Goal: Task Accomplishment & Management: Manage account settings

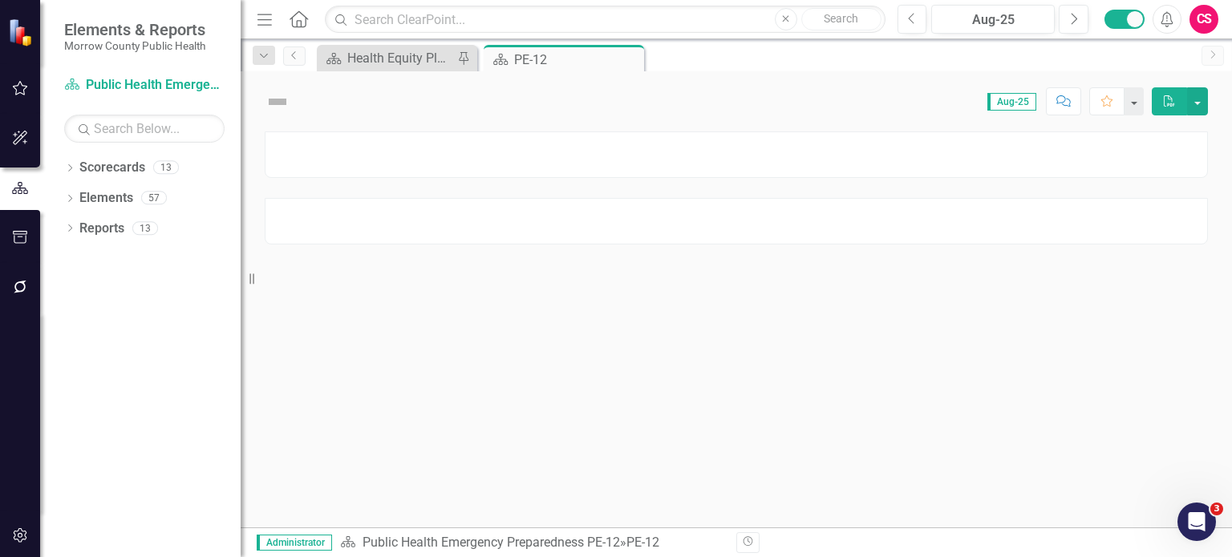
click at [14, 290] on icon "button" at bounding box center [20, 287] width 17 height 13
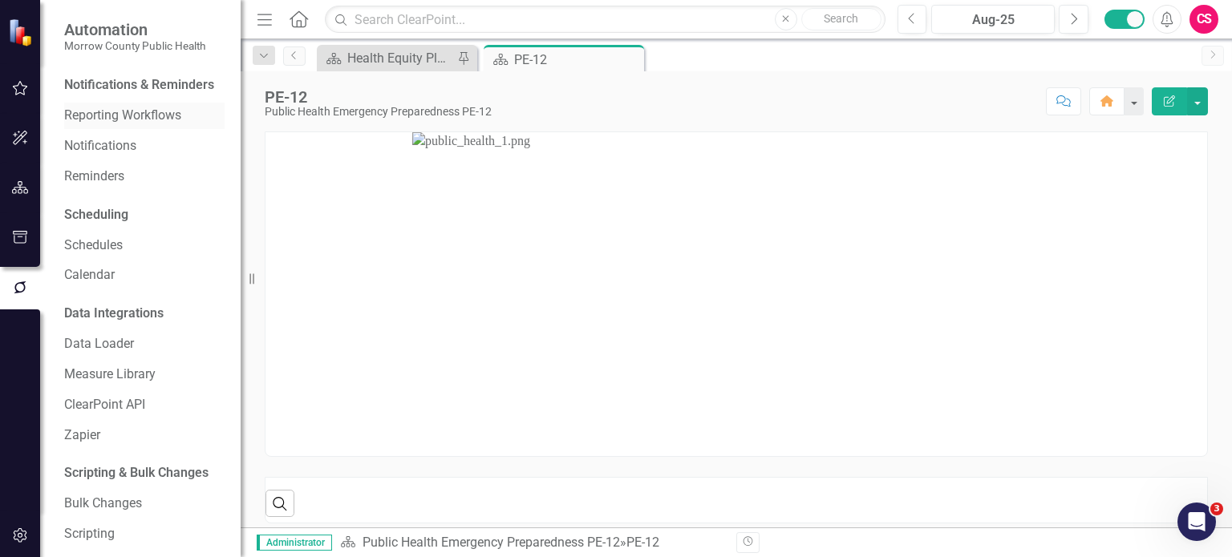
click at [100, 124] on div "Reporting Workflows" at bounding box center [144, 116] width 160 height 26
click at [111, 125] on link "Reporting Workflows" at bounding box center [144, 116] width 160 height 18
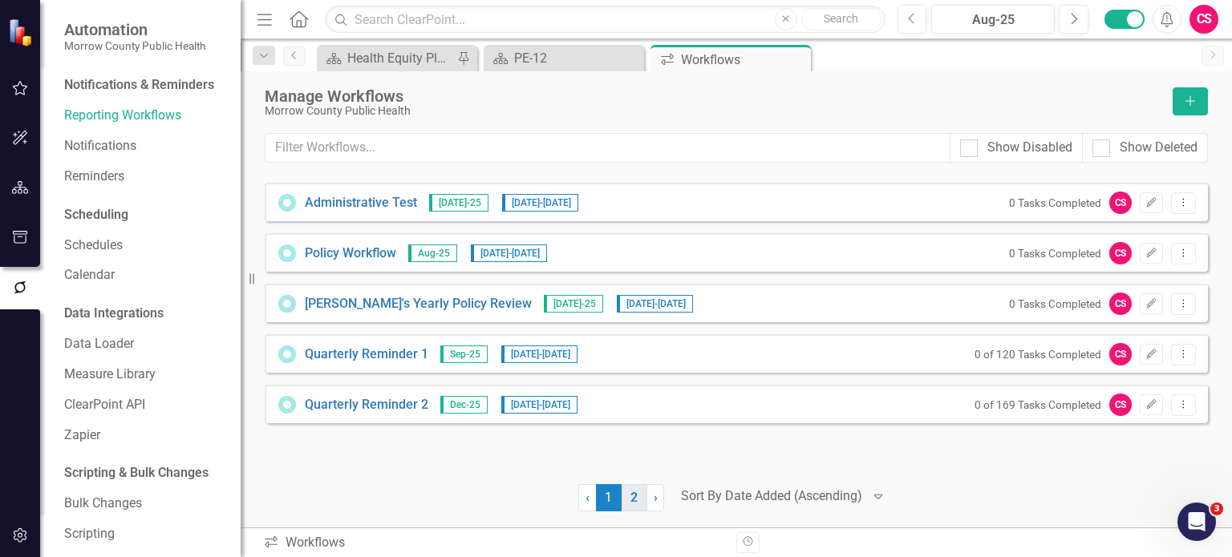
click at [627, 500] on link "2" at bounding box center [635, 497] width 26 height 27
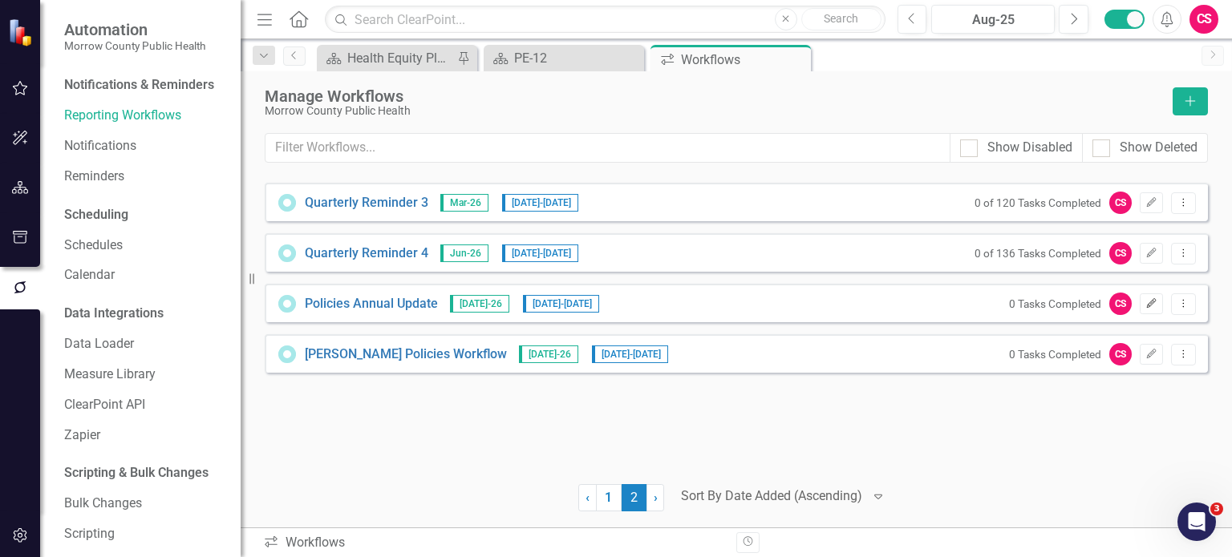
click at [1151, 299] on icon "Edit" at bounding box center [1151, 304] width 12 height 10
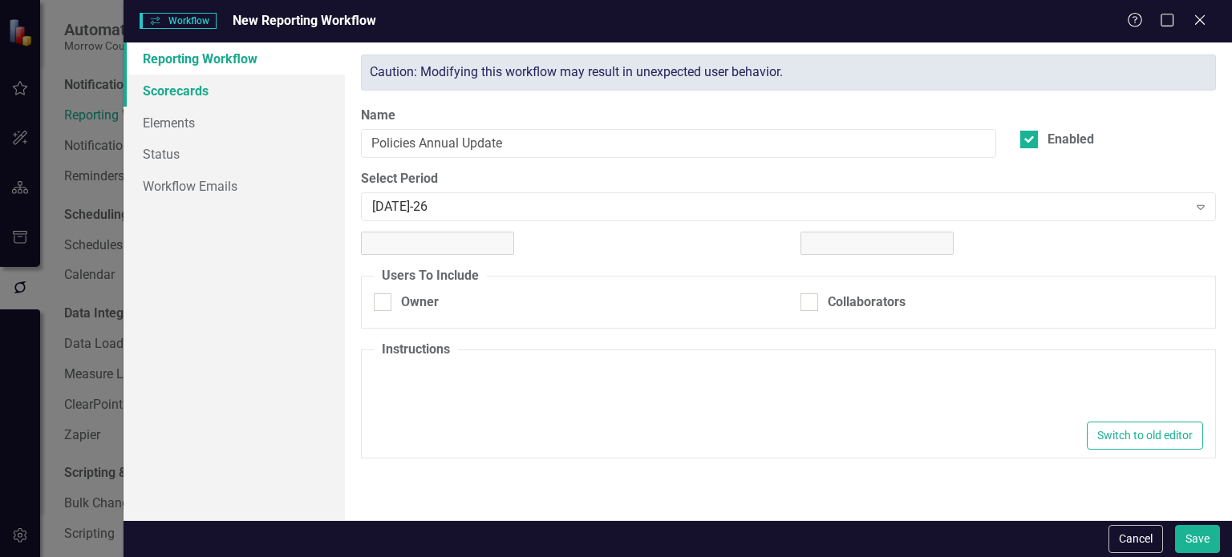
click at [209, 102] on link "Scorecards" at bounding box center [234, 91] width 221 height 32
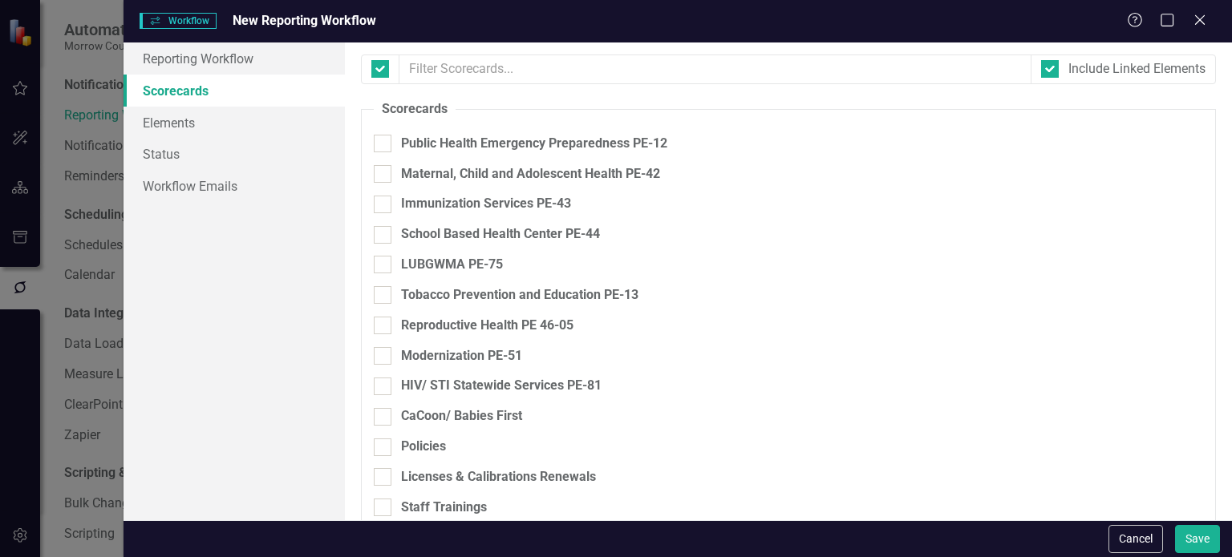
checkbox input "true"
checkbox input "false"
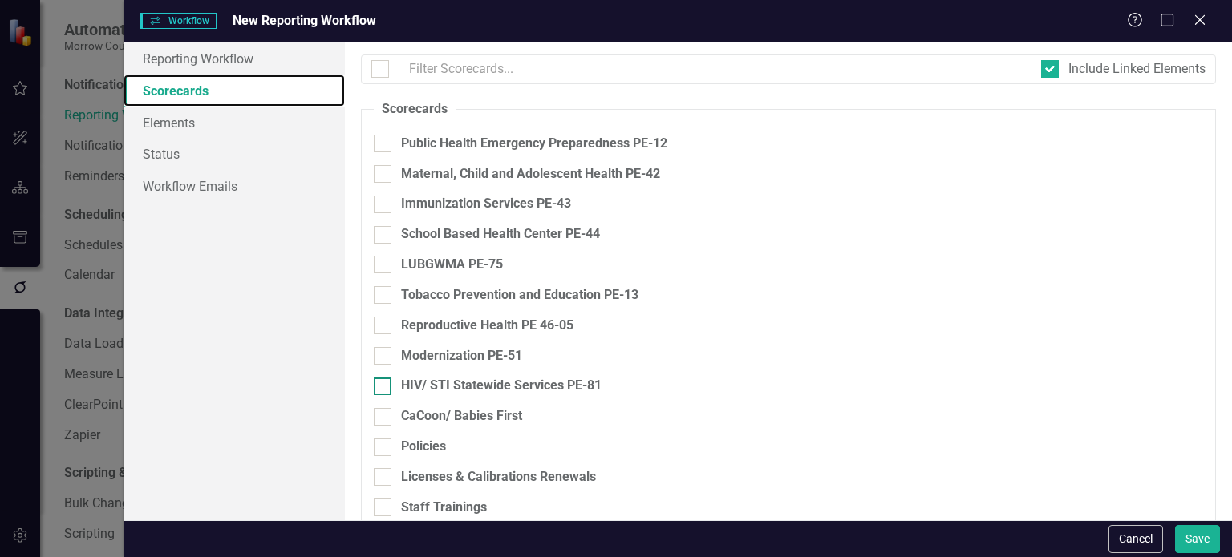
checkbox input "true"
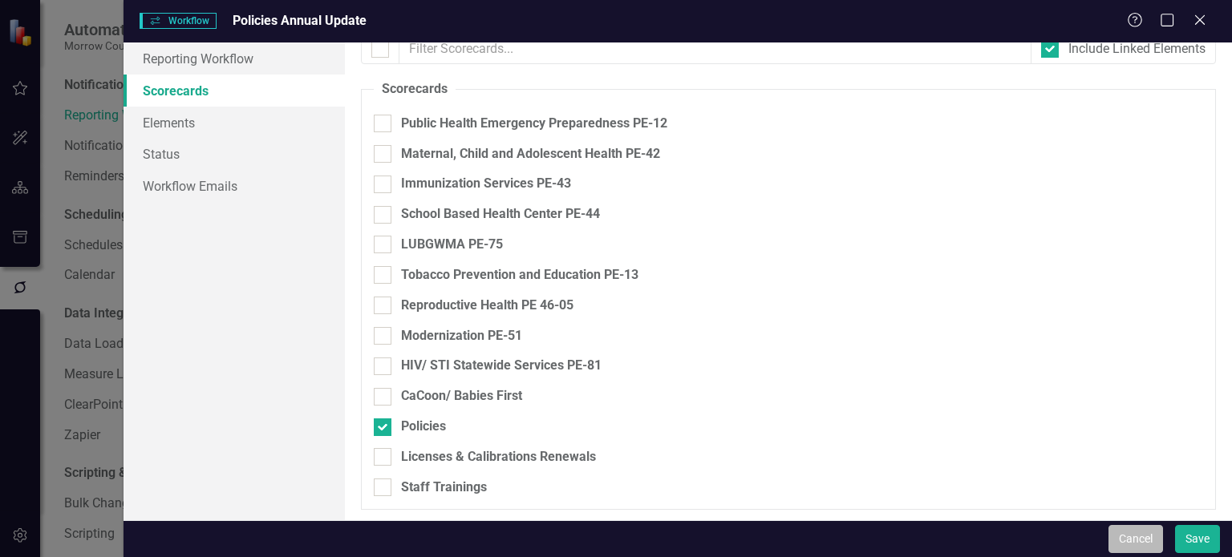
click at [1128, 540] on button "Cancel" at bounding box center [1135, 539] width 55 height 28
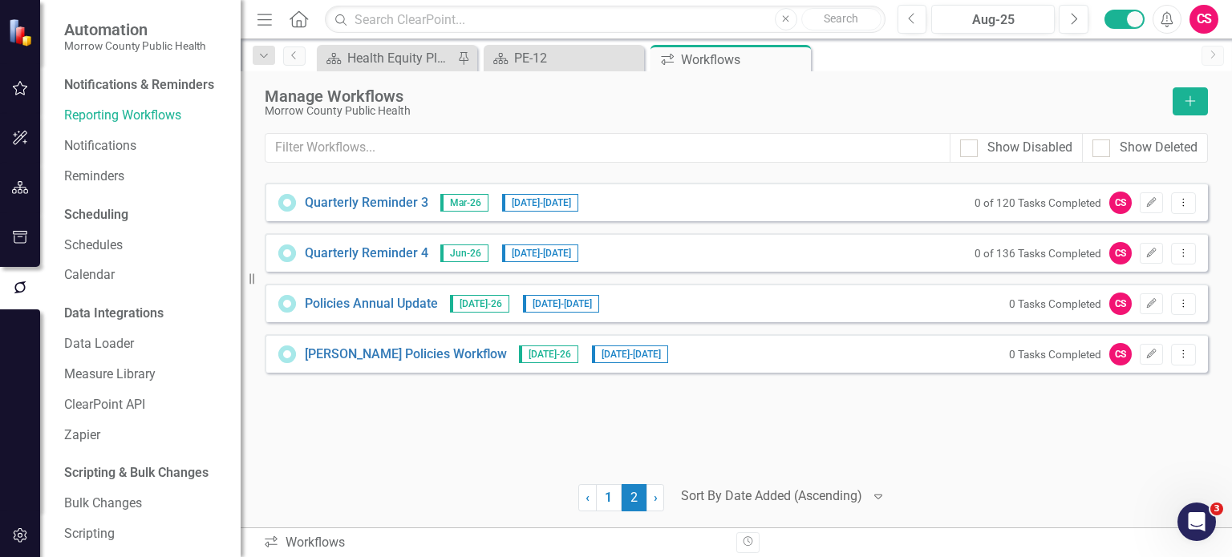
click at [23, 182] on icon "button" at bounding box center [20, 187] width 17 height 13
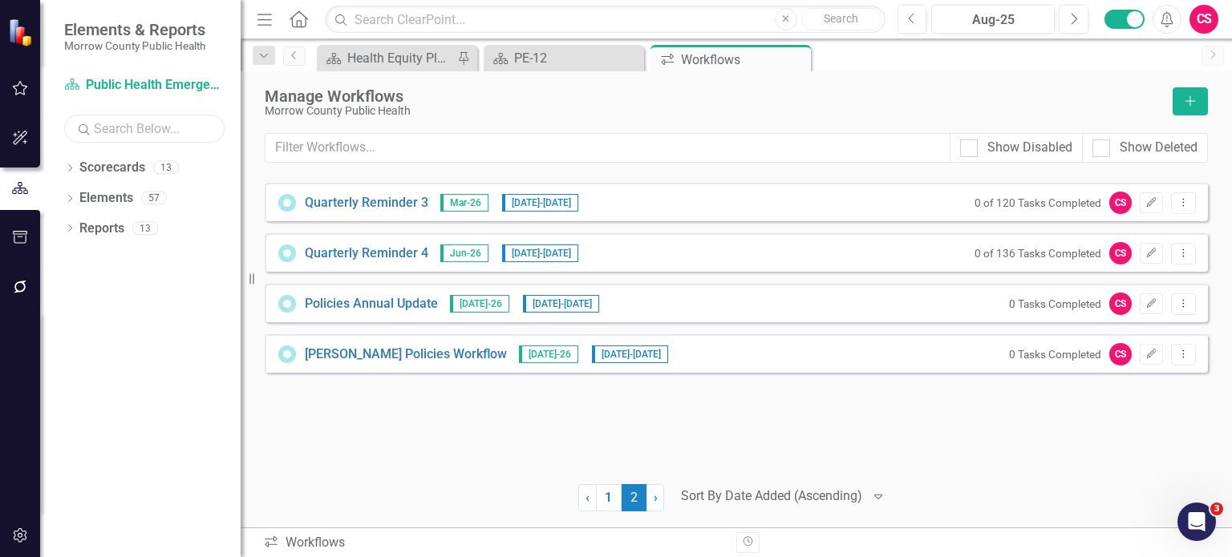
click at [119, 132] on input "text" at bounding box center [144, 129] width 160 height 28
type input "poli"
click at [72, 165] on icon "Dropdown" at bounding box center [69, 169] width 11 height 9
click at [125, 192] on link "Policies" at bounding box center [164, 198] width 152 height 18
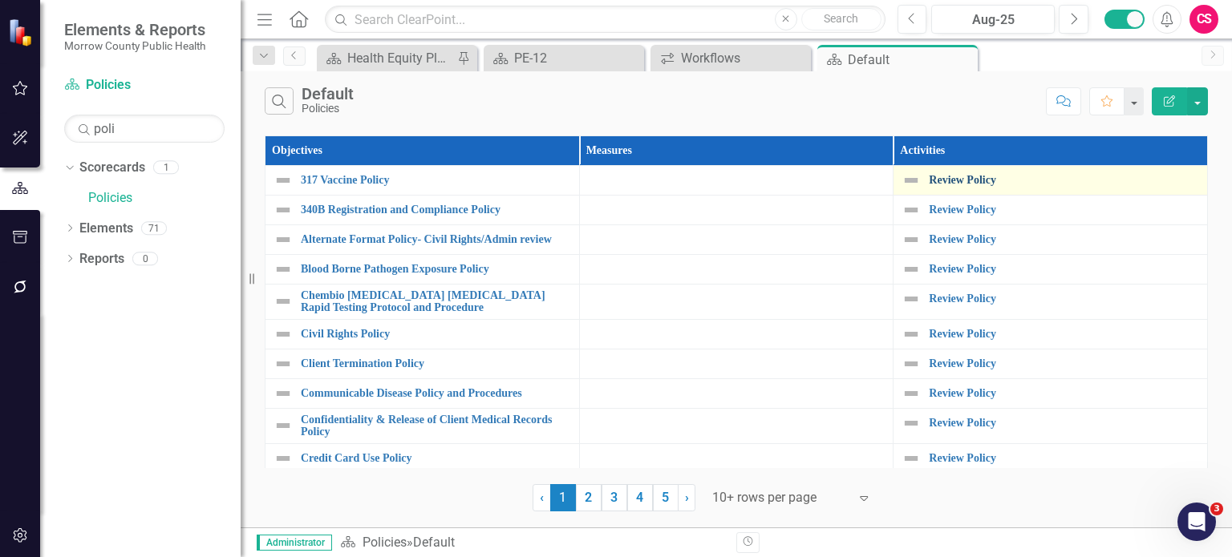
click at [981, 179] on link "Review Policy" at bounding box center [1064, 180] width 270 height 12
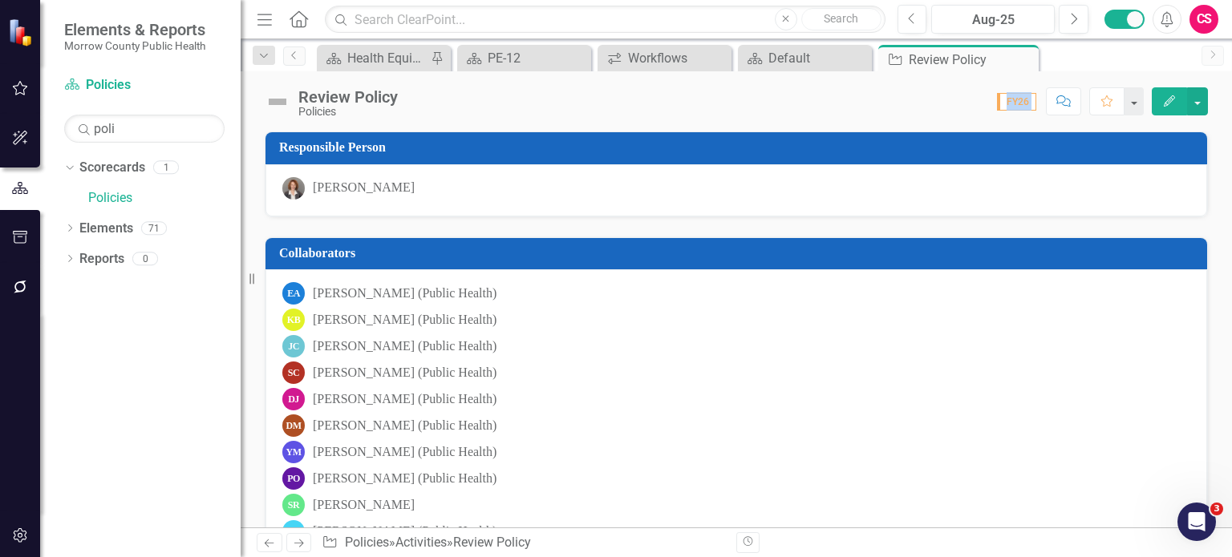
drag, startPoint x: 985, startPoint y: 103, endPoint x: 1039, endPoint y: 108, distance: 54.8
click at [1039, 108] on div "Score: 0.00 FY26 Completed Comment Favorite Edit" at bounding box center [807, 100] width 802 height 27
click at [22, 545] on button "button" at bounding box center [20, 537] width 36 height 34
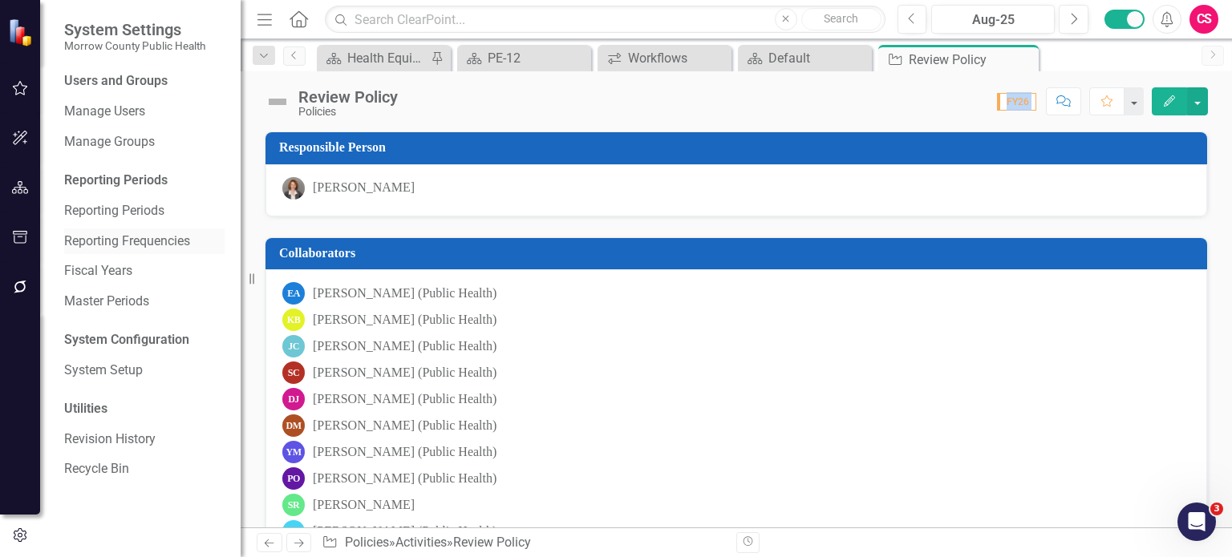
click at [112, 246] on link "Reporting Frequencies" at bounding box center [144, 242] width 160 height 18
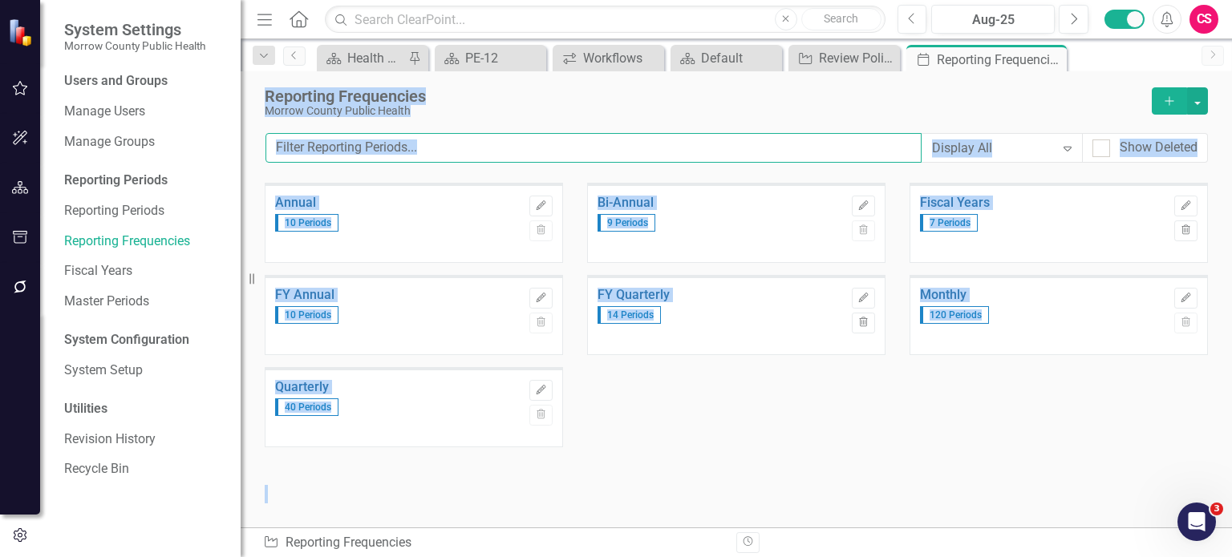
click at [513, 142] on input "text" at bounding box center [593, 148] width 656 height 30
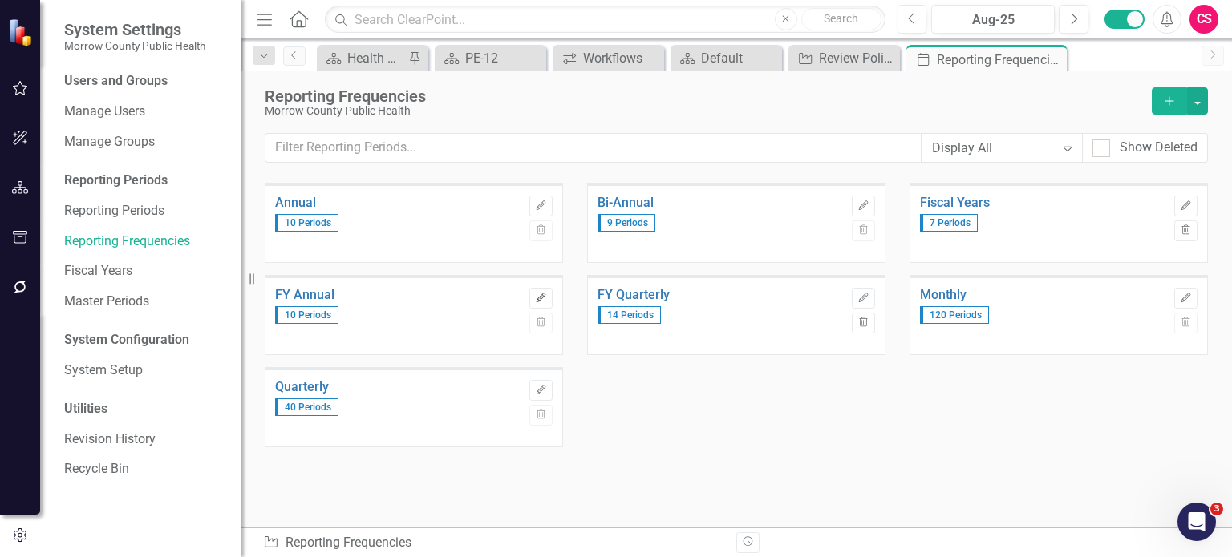
click at [539, 288] on button "Edit" at bounding box center [540, 298] width 23 height 21
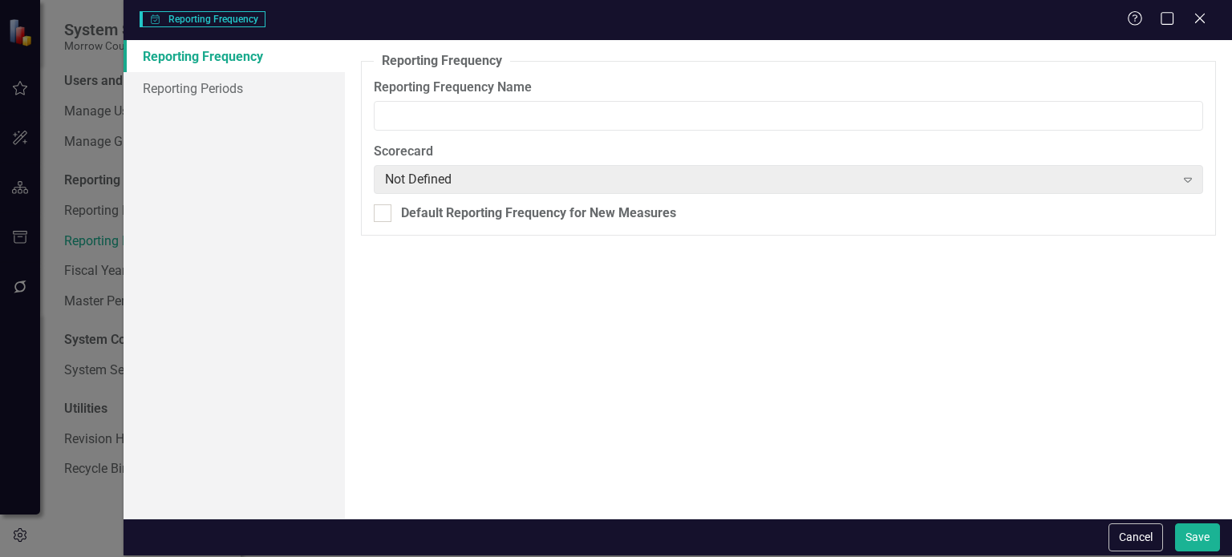
type input "FY Annual"
click at [255, 77] on link "Reporting Periods" at bounding box center [234, 88] width 221 height 32
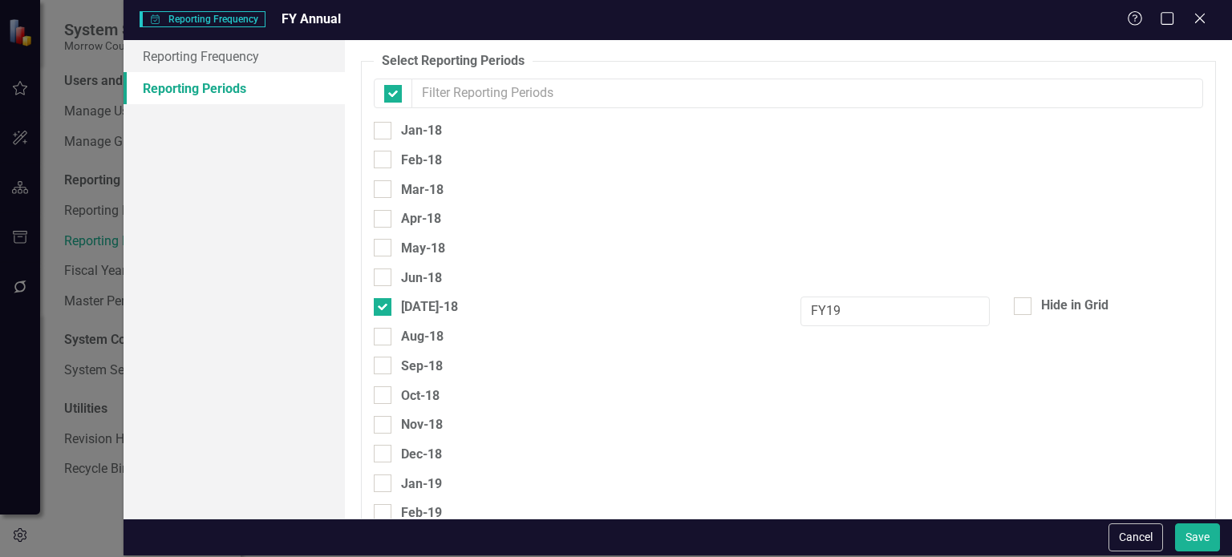
click at [247, 95] on link "Reporting Periods" at bounding box center [234, 88] width 221 height 32
checkbox input "false"
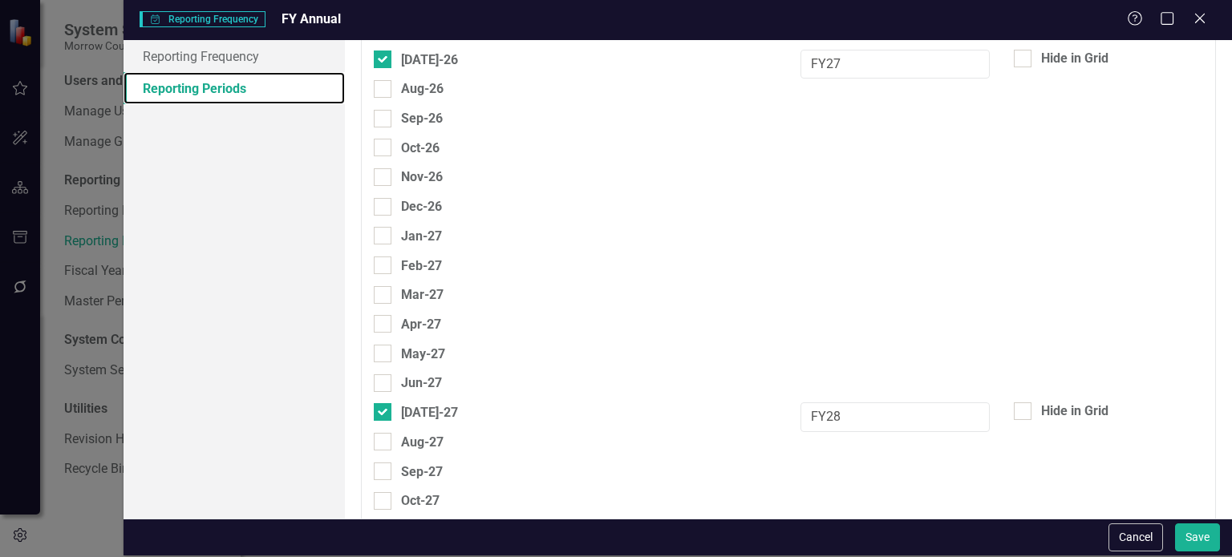
scroll to position [3073, 0]
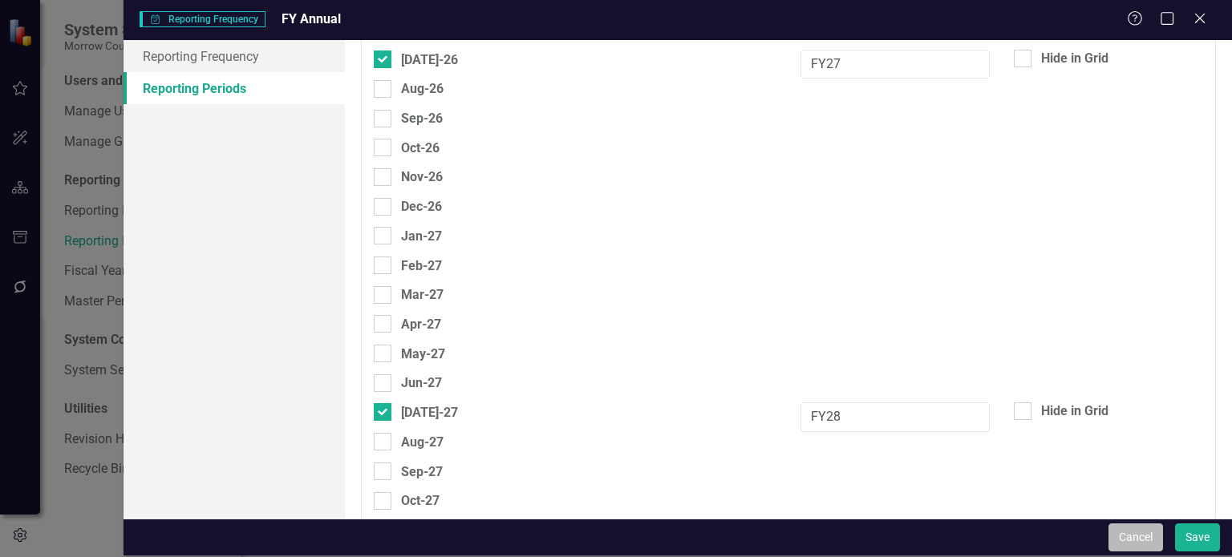
click at [1140, 535] on button "Cancel" at bounding box center [1135, 538] width 55 height 28
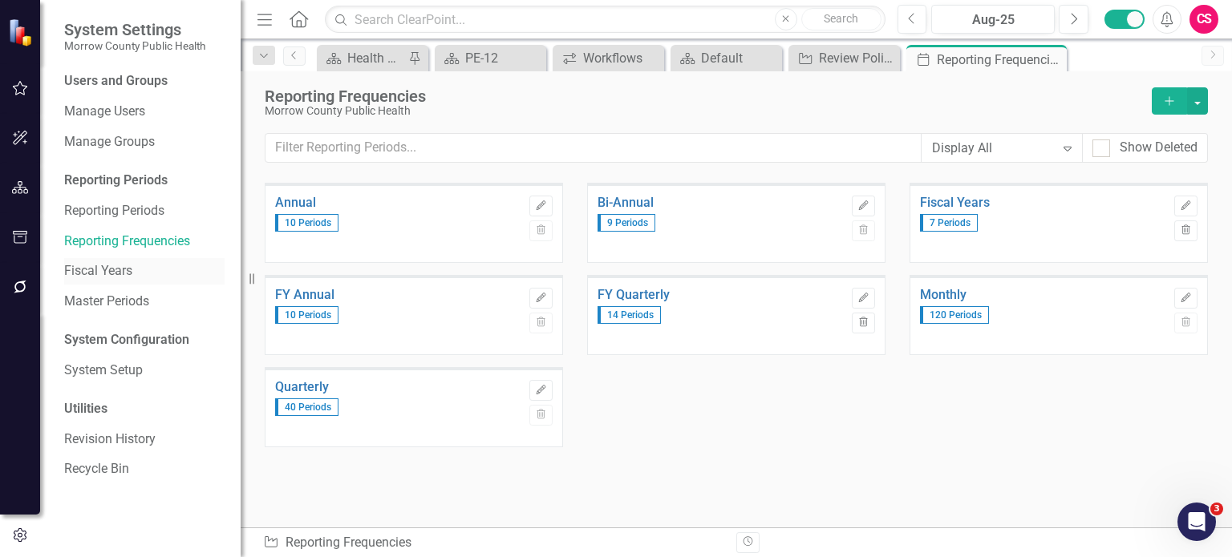
click at [105, 267] on link "Fiscal Years" at bounding box center [144, 271] width 160 height 18
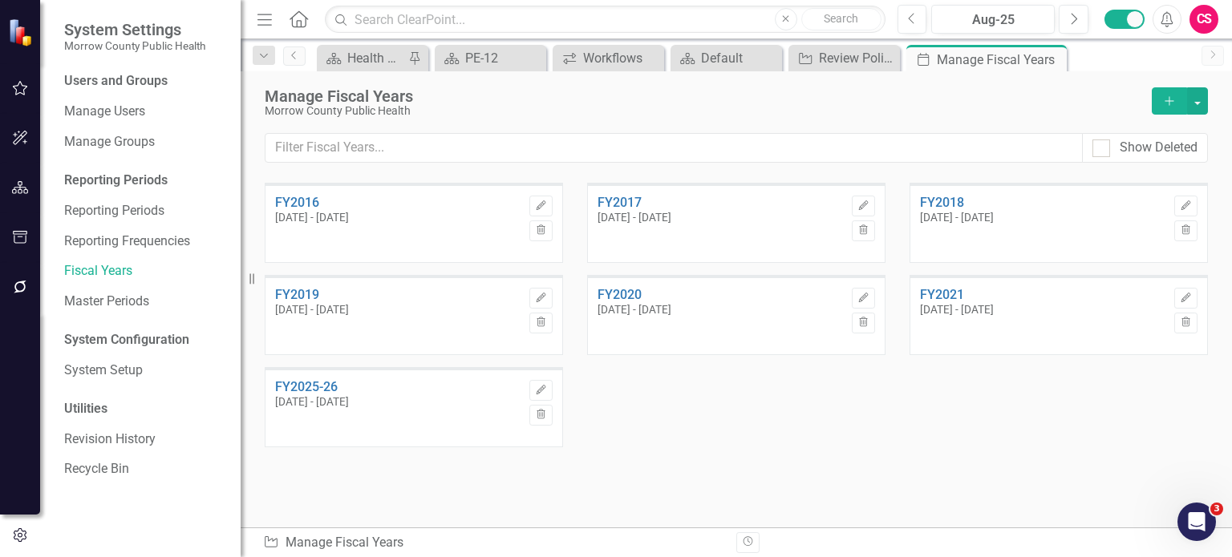
click at [664, 221] on span "[DATE] - [DATE]" at bounding box center [634, 217] width 74 height 13
click at [106, 243] on link "Reporting Frequencies" at bounding box center [144, 242] width 160 height 18
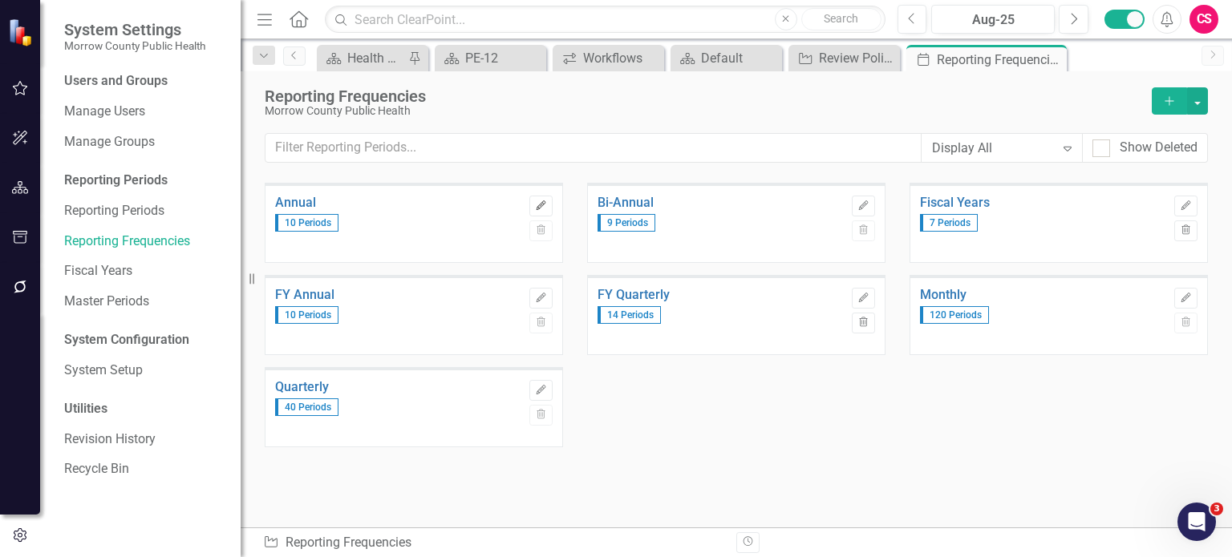
click at [542, 205] on icon "Edit" at bounding box center [541, 206] width 12 height 10
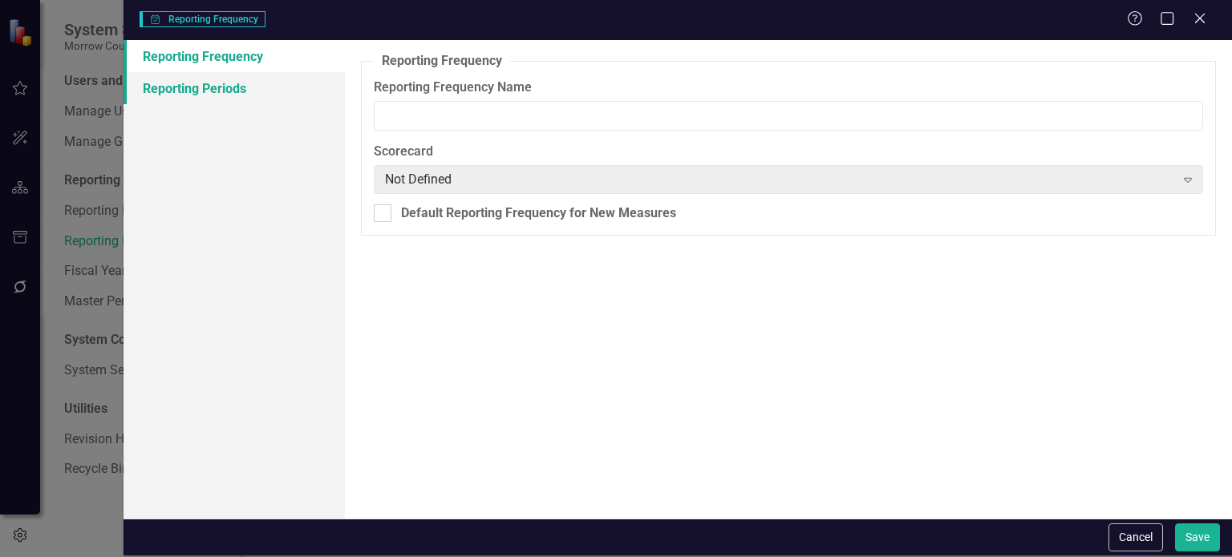
type input "Annual"
click at [245, 91] on link "Reporting Periods" at bounding box center [234, 88] width 221 height 32
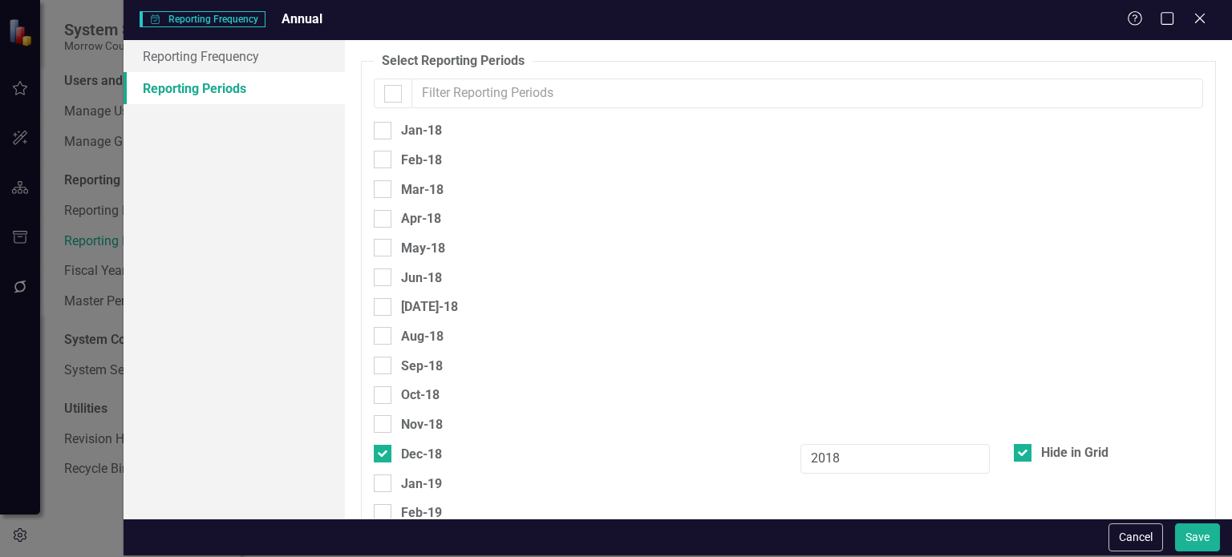
checkbox input "false"
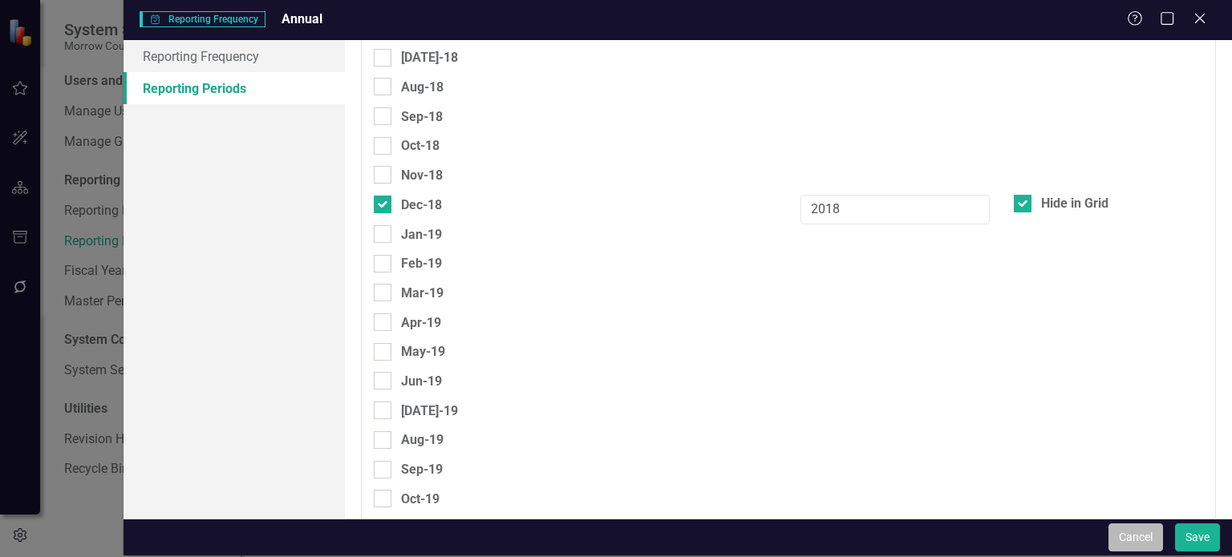
click at [1131, 534] on button "Cancel" at bounding box center [1135, 538] width 55 height 28
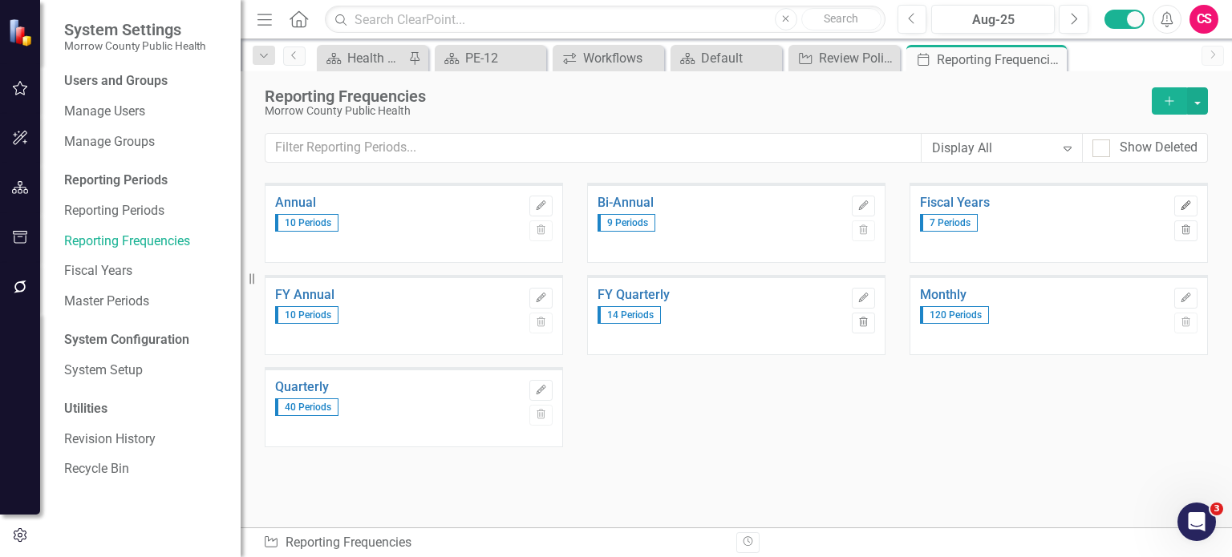
click at [1185, 208] on icon "Edit" at bounding box center [1186, 206] width 12 height 10
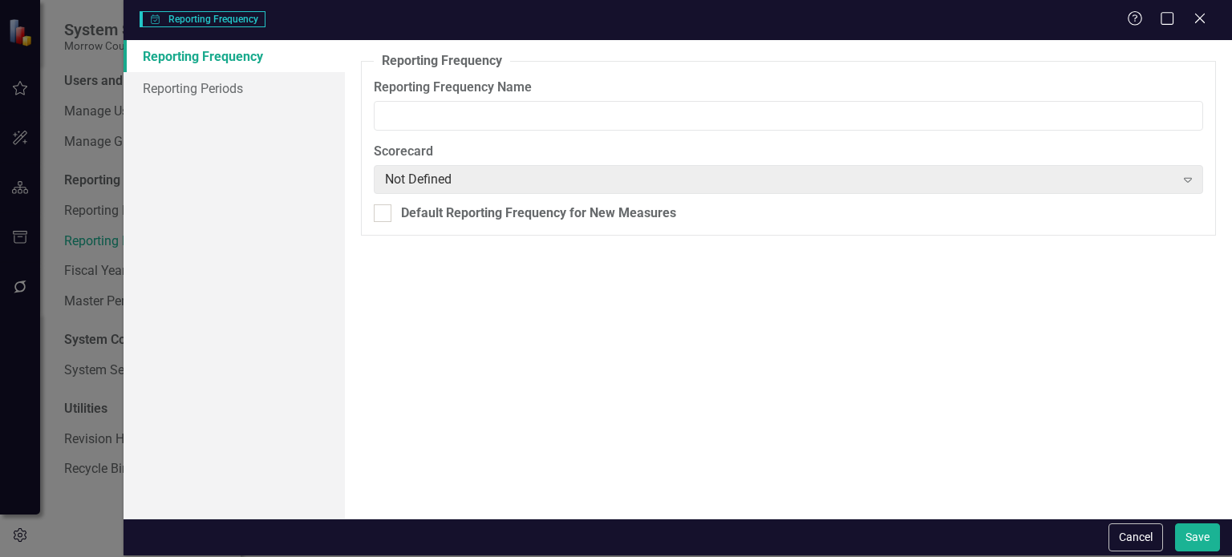
type input "Fiscal Years"
click at [186, 102] on link "Reporting Periods" at bounding box center [234, 88] width 221 height 32
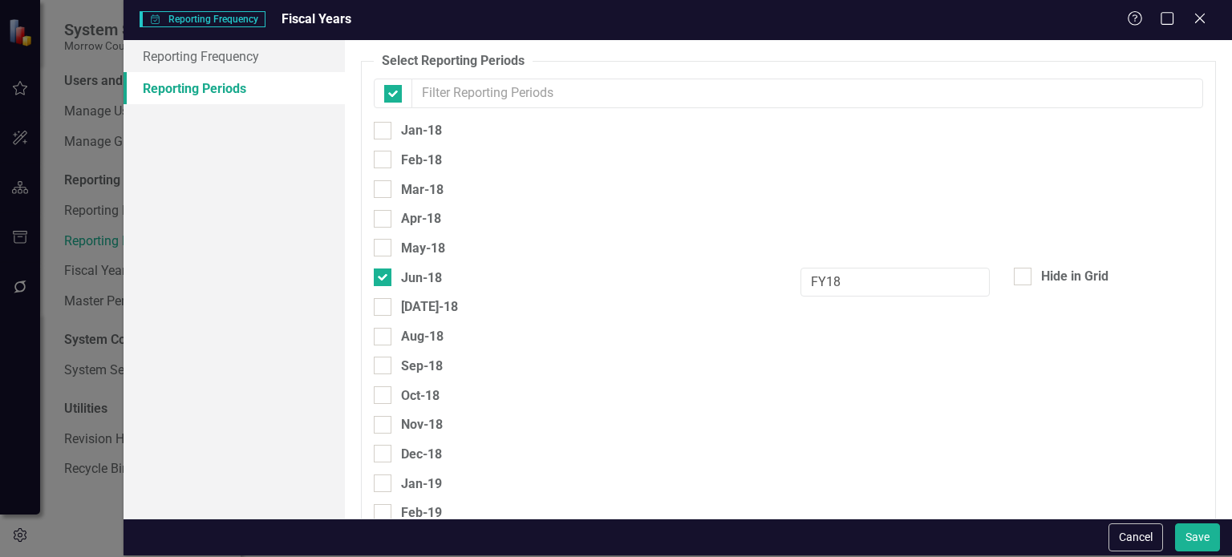
checkbox input "false"
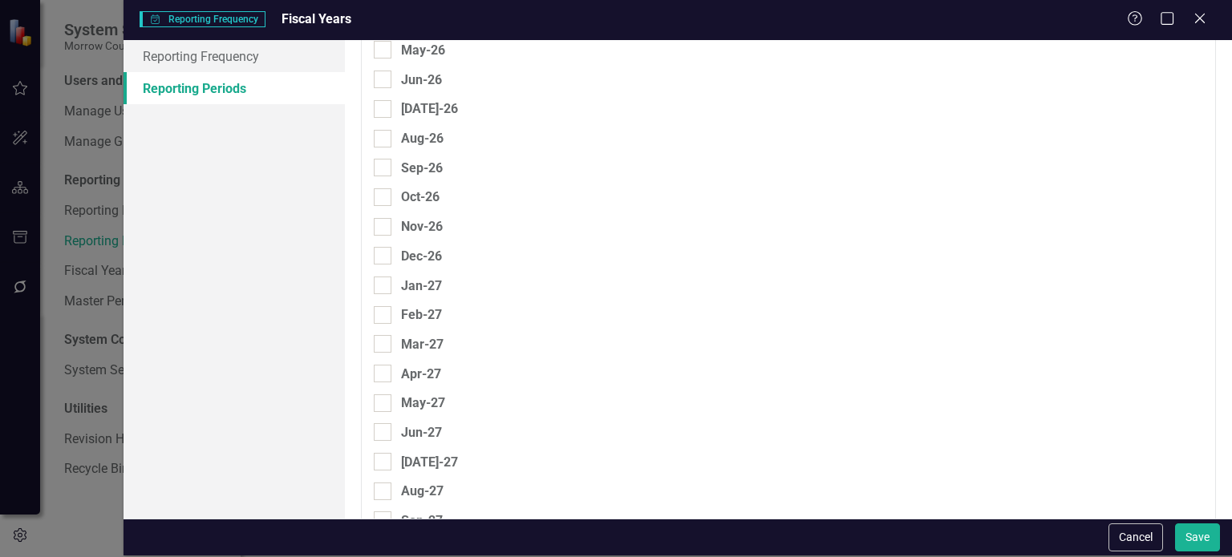
scroll to position [3031, 0]
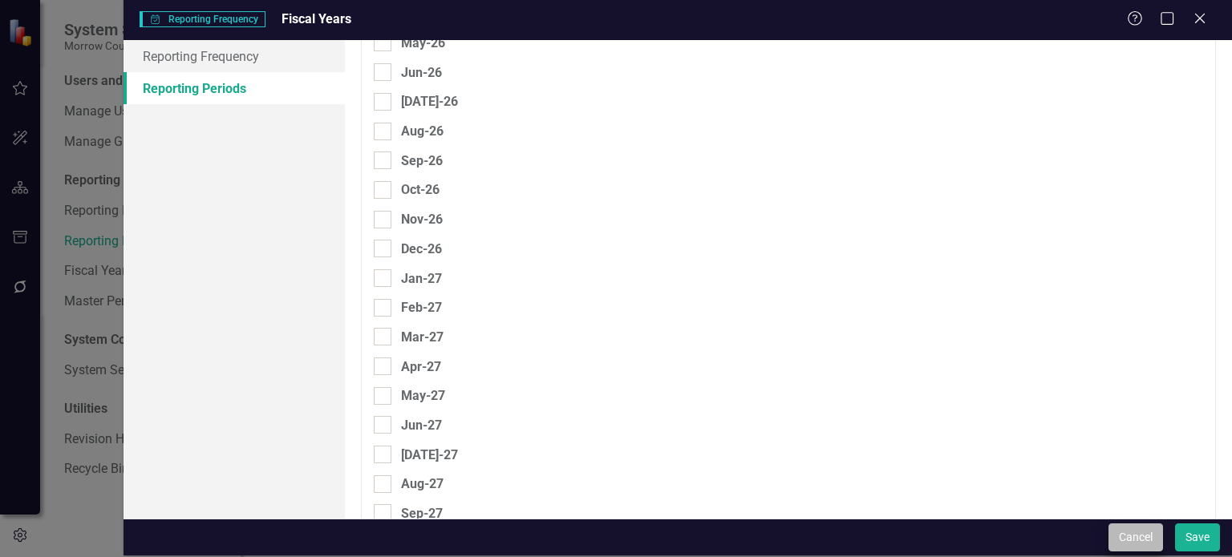
drag, startPoint x: 1120, startPoint y: 522, endPoint x: 1126, endPoint y: 530, distance: 10.3
click at [1126, 530] on div "Cancel Save" at bounding box center [678, 537] width 1108 height 37
click at [1126, 530] on button "Cancel" at bounding box center [1135, 538] width 55 height 28
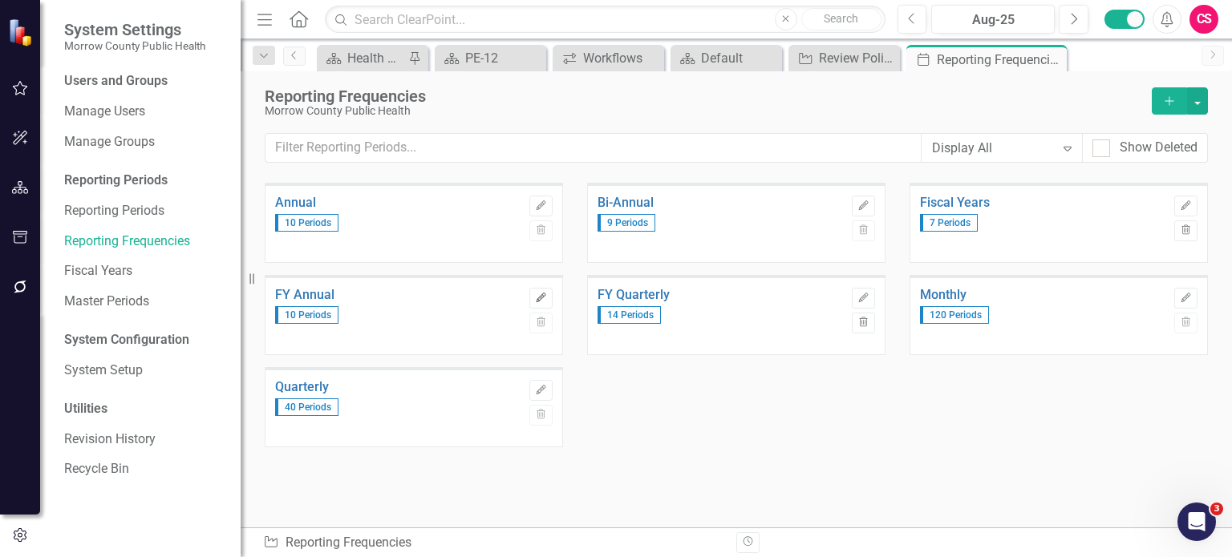
click at [539, 294] on icon "Edit" at bounding box center [541, 299] width 12 height 10
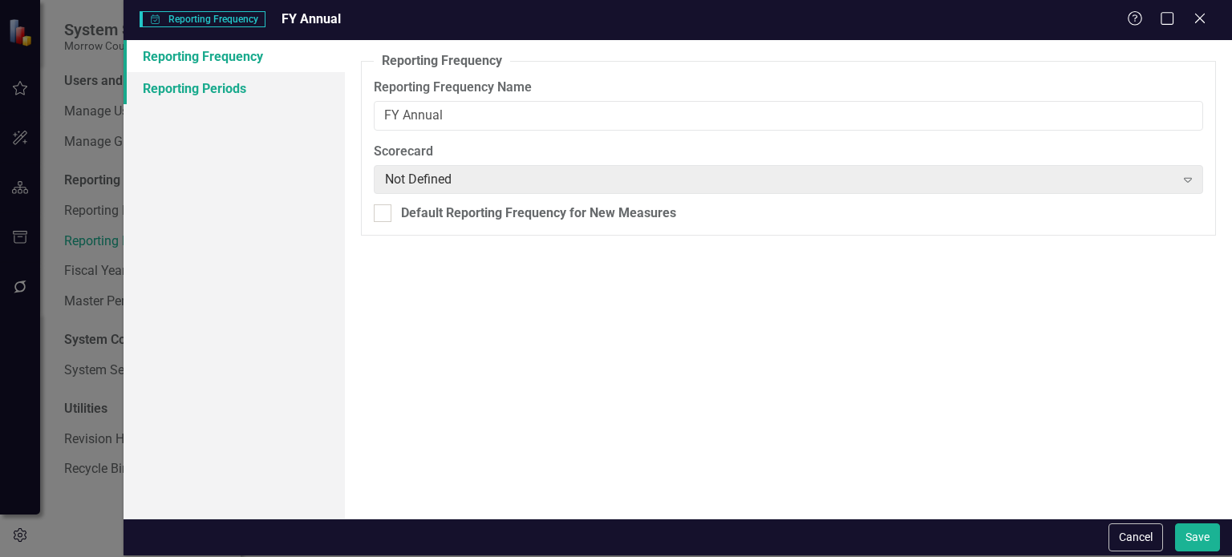
click at [247, 91] on link "Reporting Periods" at bounding box center [234, 88] width 221 height 32
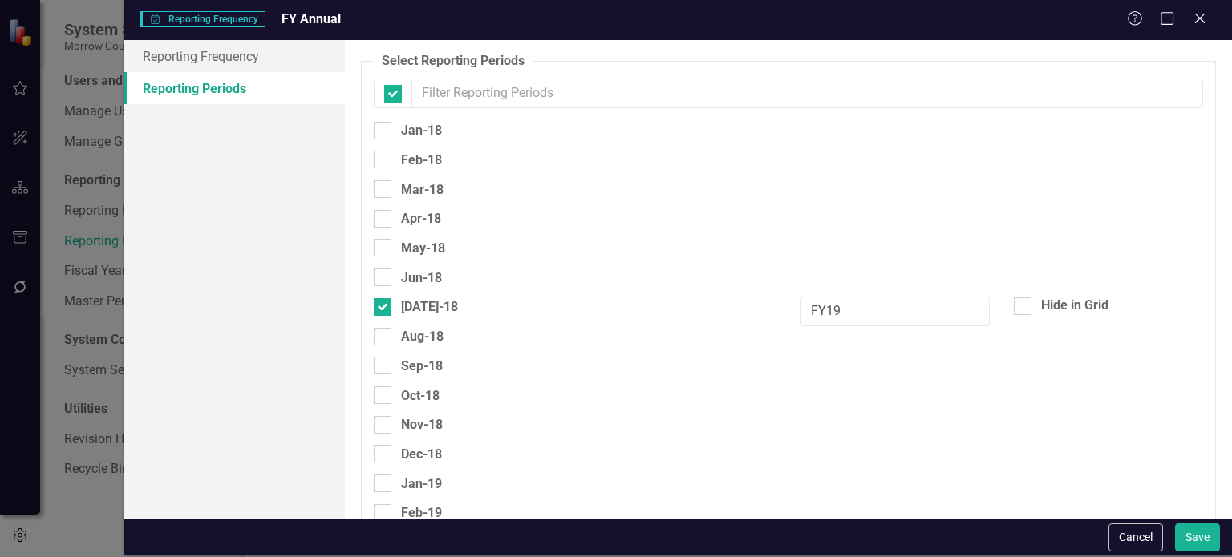
checkbox input "false"
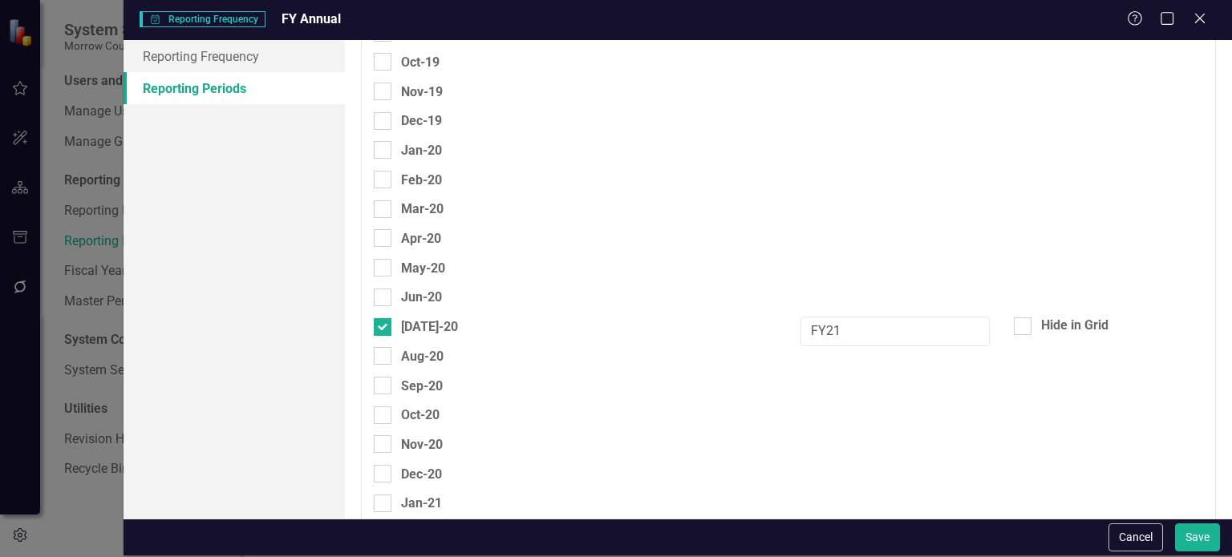
scroll to position [688, 0]
click at [1132, 541] on button "Cancel" at bounding box center [1135, 538] width 55 height 28
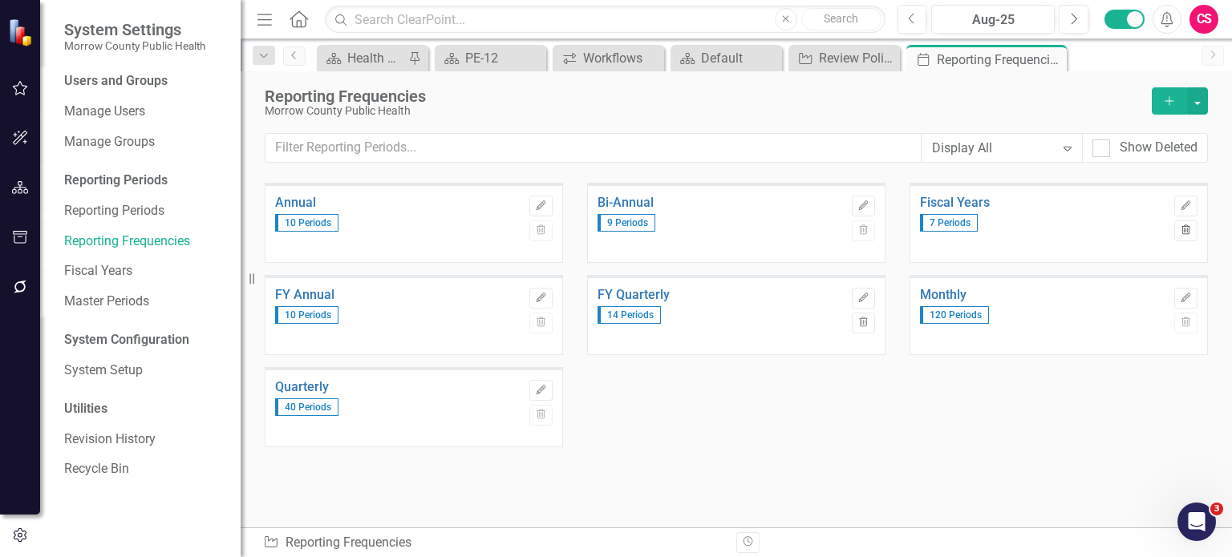
click at [1185, 230] on icon "button" at bounding box center [1185, 230] width 9 height 10
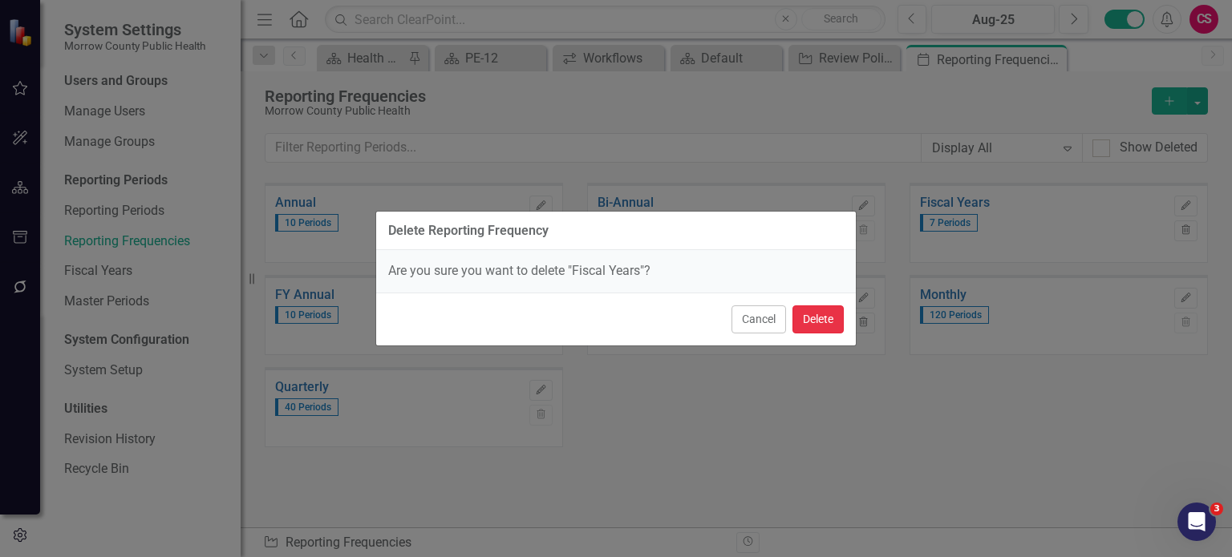
click at [840, 318] on button "Delete" at bounding box center [817, 320] width 51 height 28
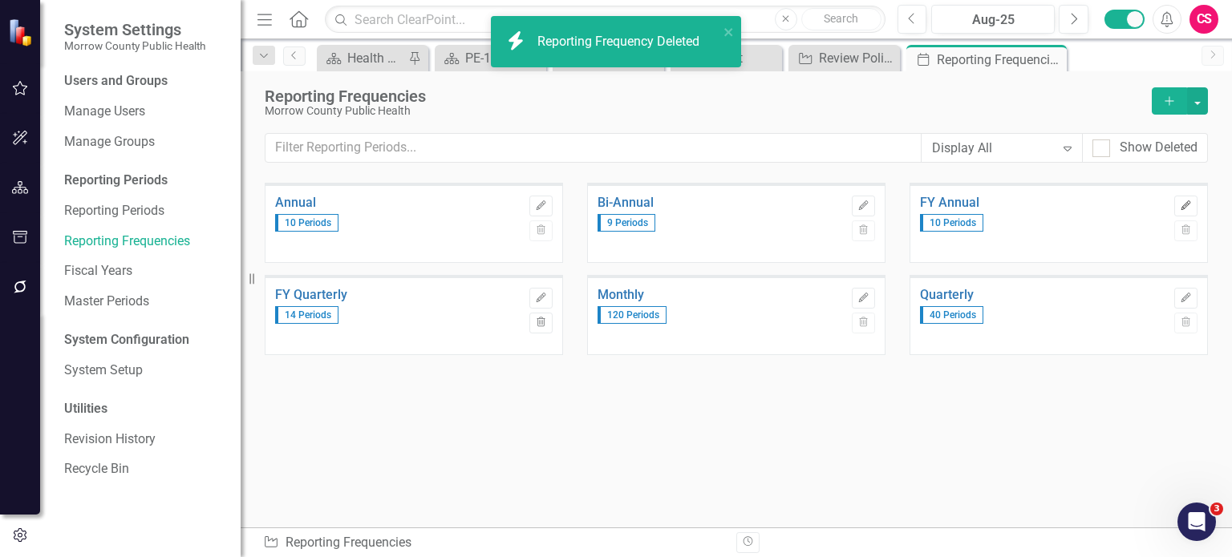
click at [1177, 205] on button "Edit" at bounding box center [1185, 206] width 23 height 21
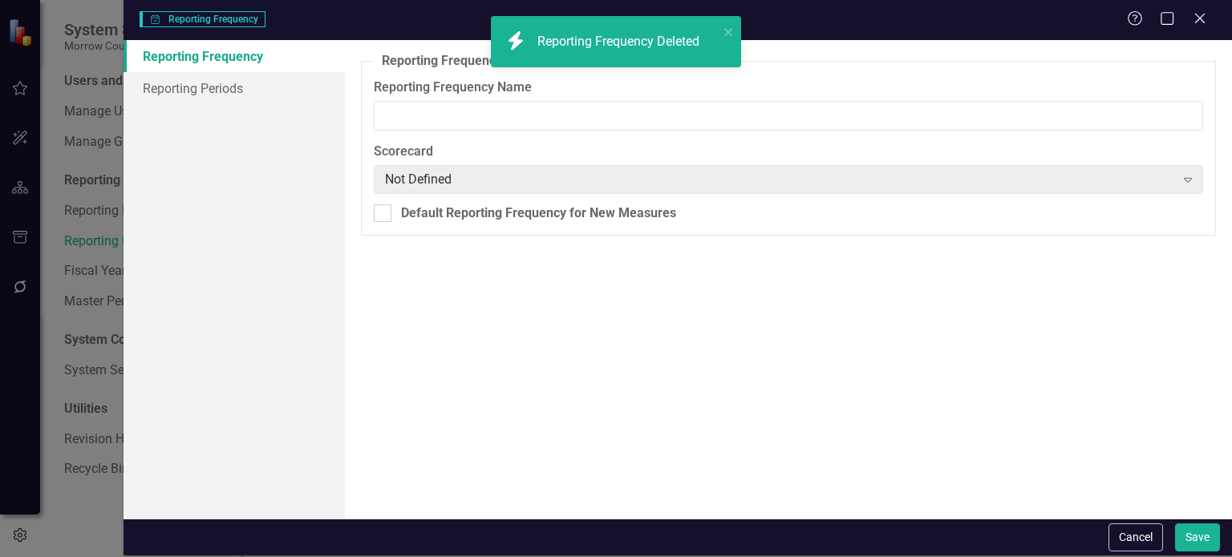
type input "FY Annual"
drag, startPoint x: 182, startPoint y: 99, endPoint x: 211, endPoint y: 87, distance: 31.0
click at [182, 99] on link "Reporting Periods" at bounding box center [234, 88] width 221 height 32
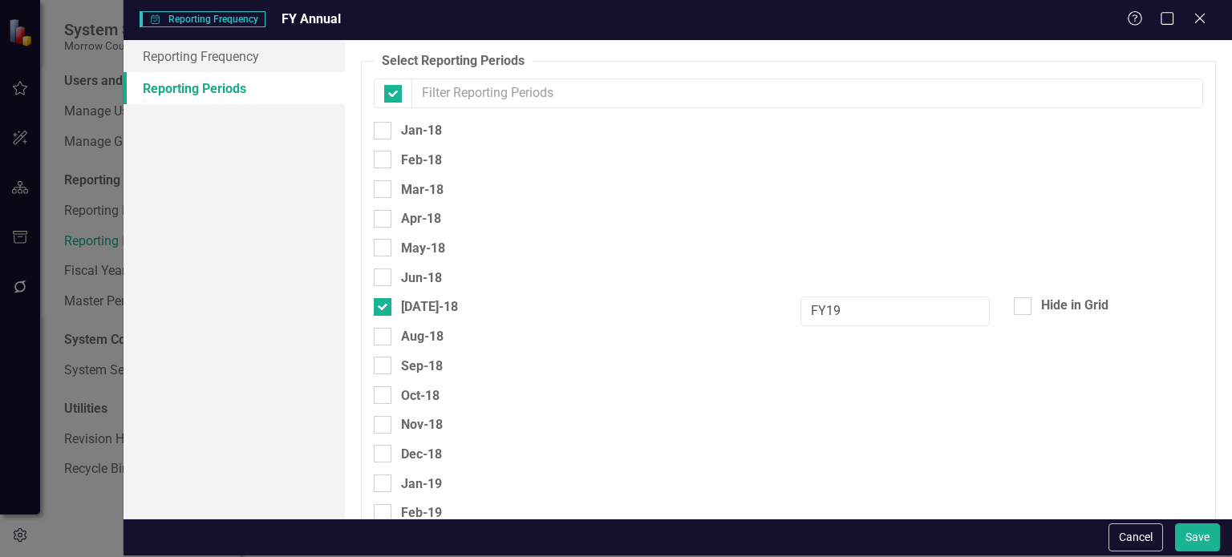
click at [211, 87] on link "Reporting Periods" at bounding box center [234, 88] width 221 height 32
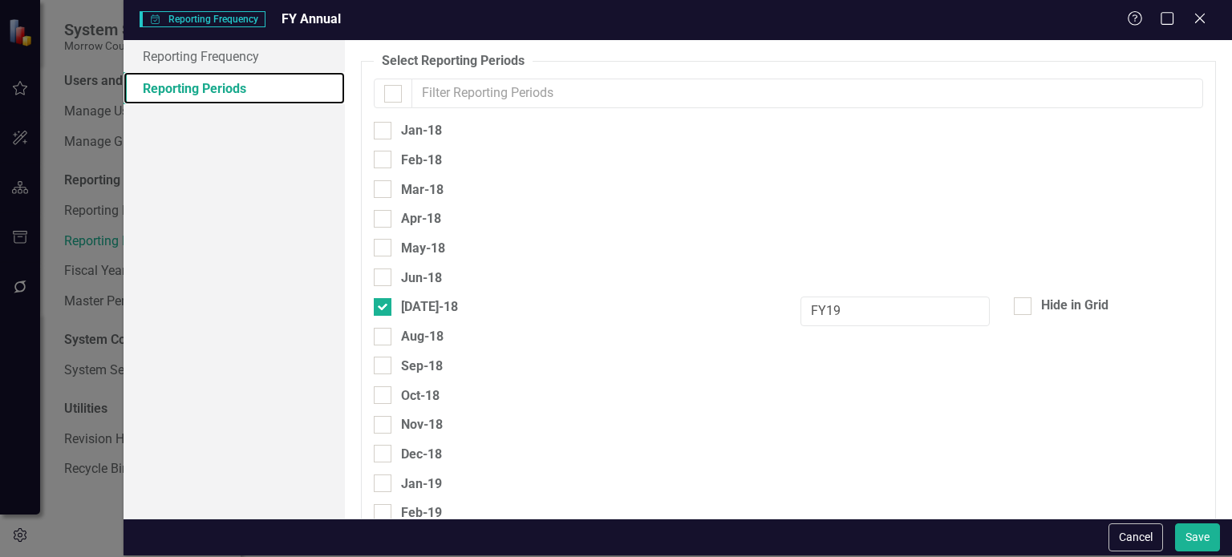
checkbox input "false"
click at [380, 276] on div at bounding box center [383, 278] width 18 height 18
click at [380, 276] on input "Jun-18" at bounding box center [379, 274] width 10 height 10
checkbox input "true"
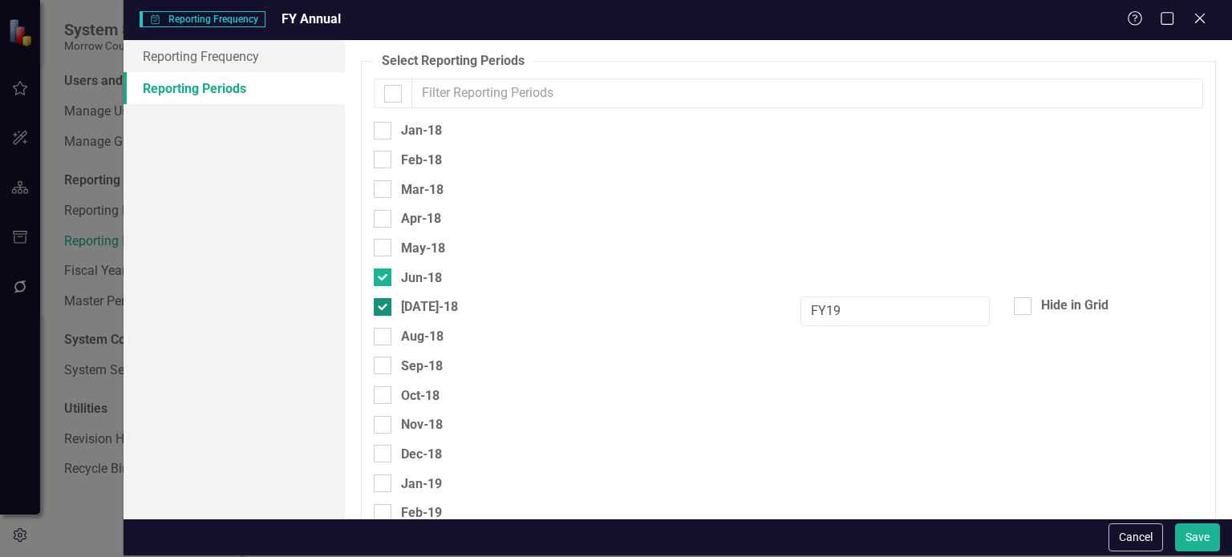
click at [385, 299] on div at bounding box center [383, 307] width 18 height 18
click at [384, 299] on input "[DATE]-18" at bounding box center [379, 303] width 10 height 10
checkbox input "false"
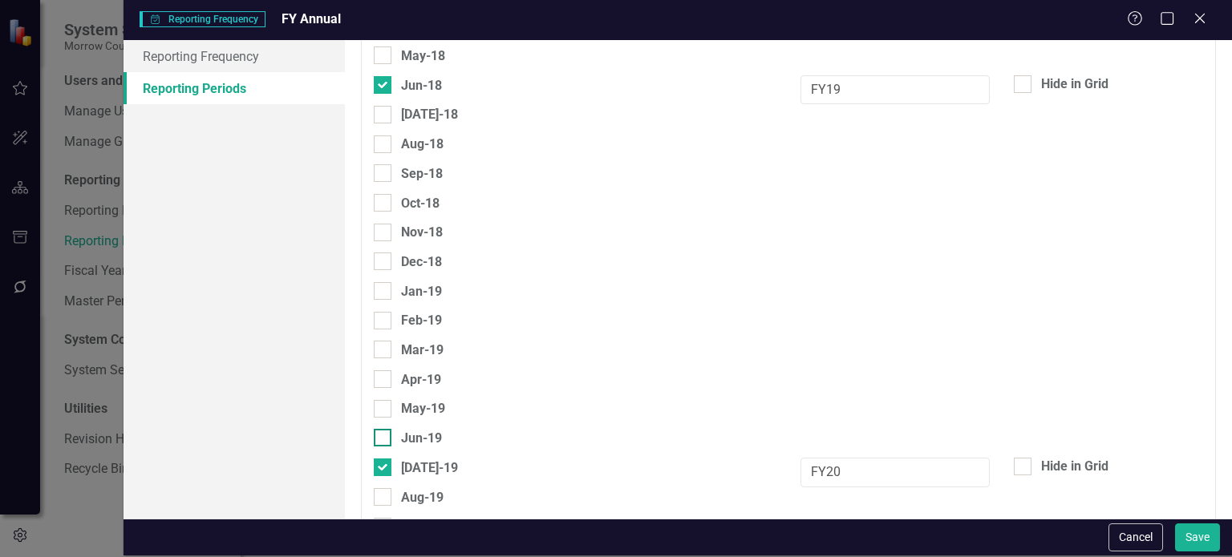
click at [390, 429] on div at bounding box center [383, 438] width 18 height 18
click at [384, 429] on input "Jun-19" at bounding box center [379, 434] width 10 height 10
checkbox input "true"
click at [386, 459] on div at bounding box center [383, 468] width 18 height 18
click at [384, 459] on input "[DATE]-19" at bounding box center [379, 464] width 10 height 10
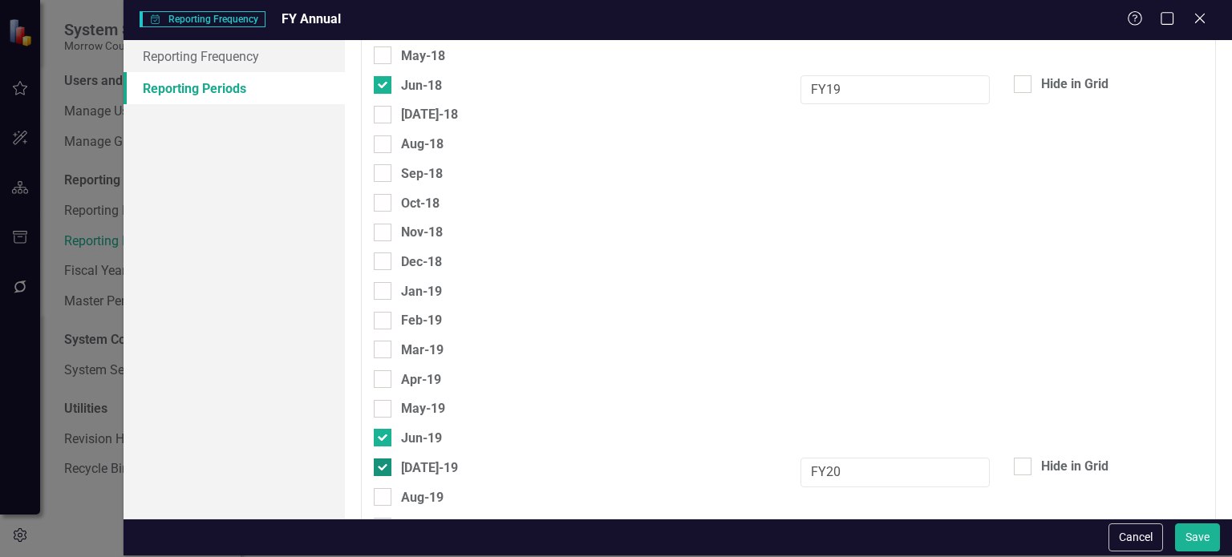
checkbox input "false"
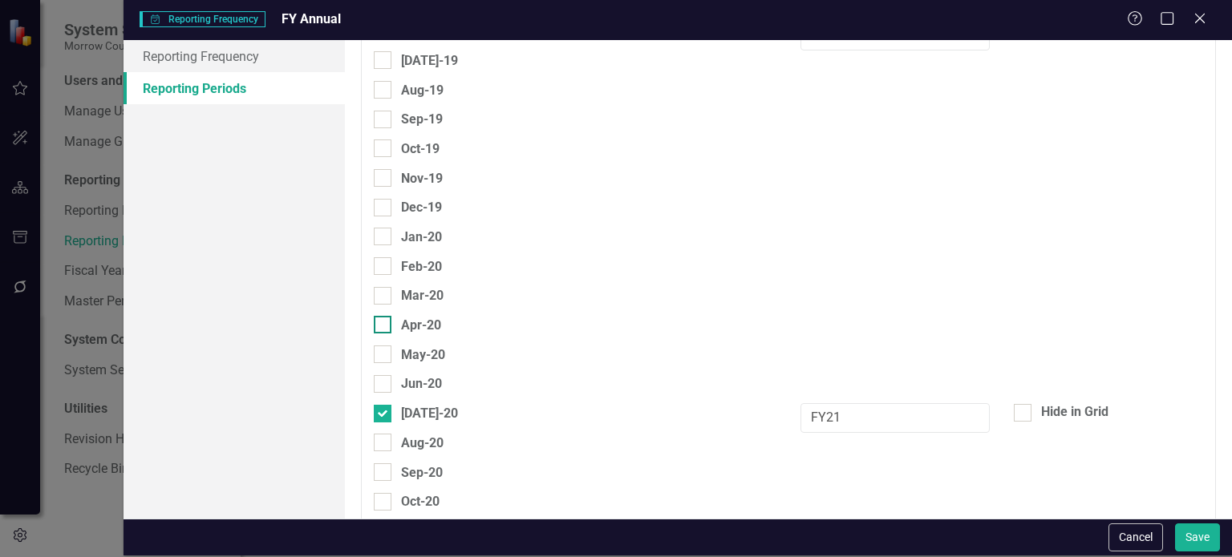
scroll to position [603, 0]
click at [382, 372] on div at bounding box center [383, 381] width 18 height 18
click at [382, 372] on input "Jun-20" at bounding box center [379, 377] width 10 height 10
checkbox input "true"
click at [383, 402] on div at bounding box center [383, 411] width 18 height 18
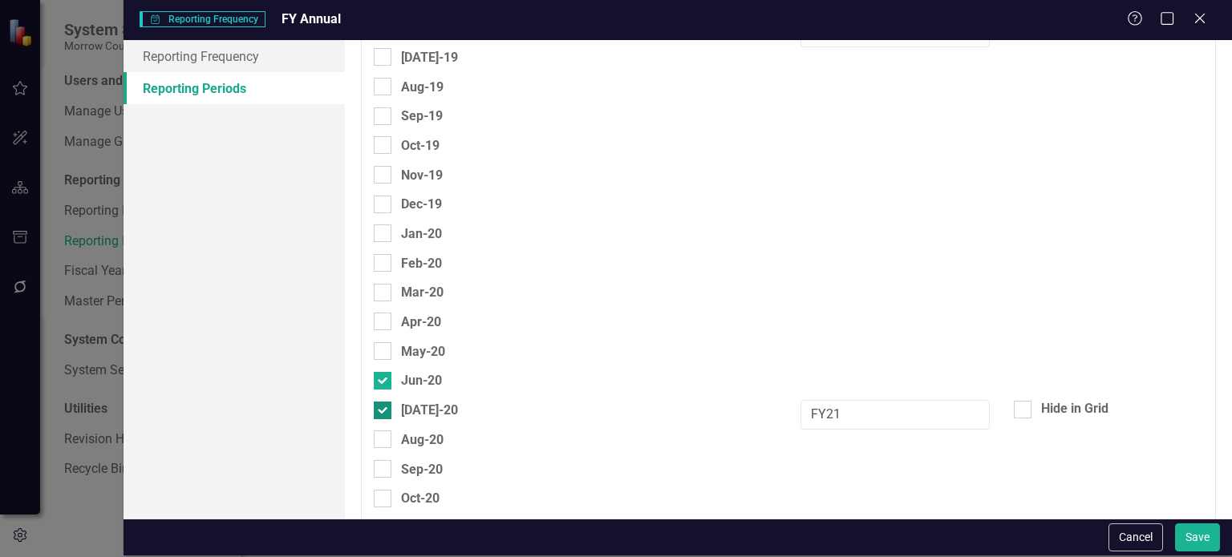
click at [383, 402] on input "[DATE]-20" at bounding box center [379, 407] width 10 height 10
checkbox input "false"
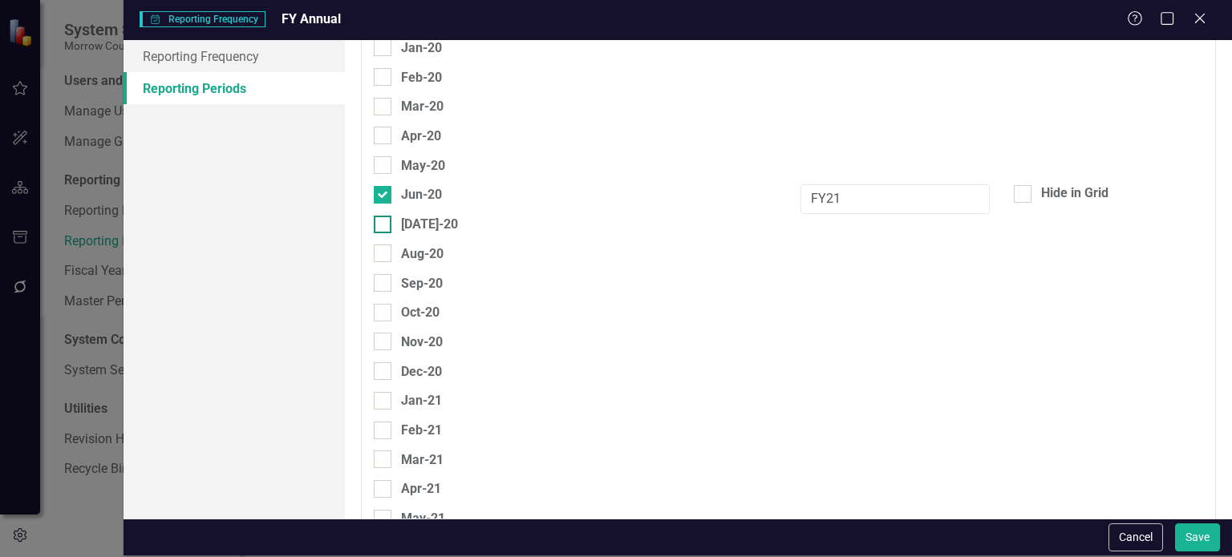
scroll to position [908, 0]
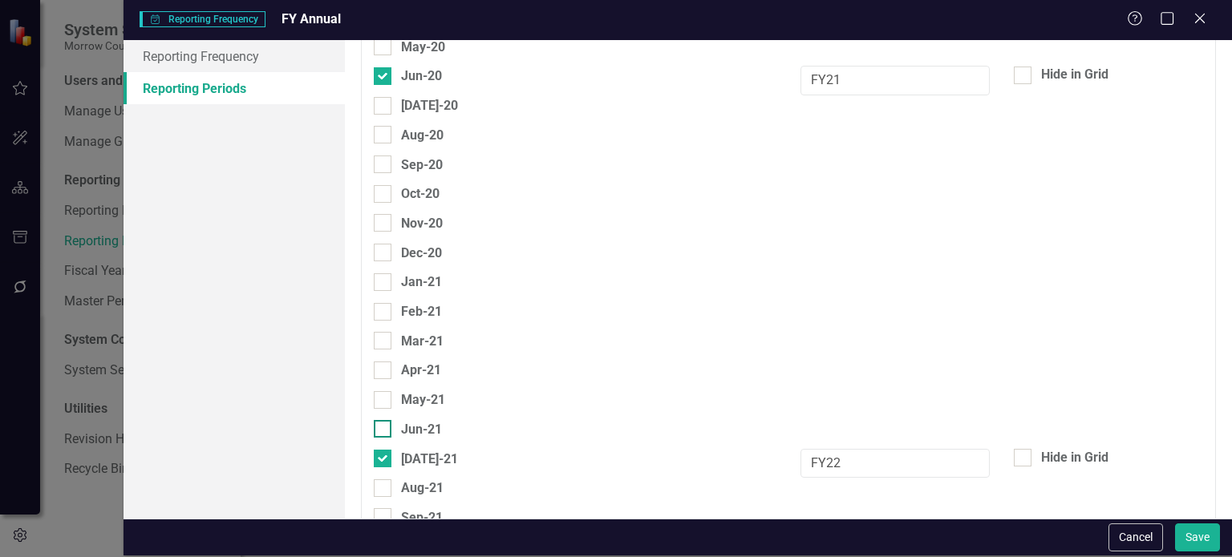
click at [380, 420] on input "Jun-21" at bounding box center [379, 425] width 10 height 10
checkbox input "true"
click at [381, 450] on input "[DATE]-21" at bounding box center [379, 455] width 10 height 10
checkbox input "false"
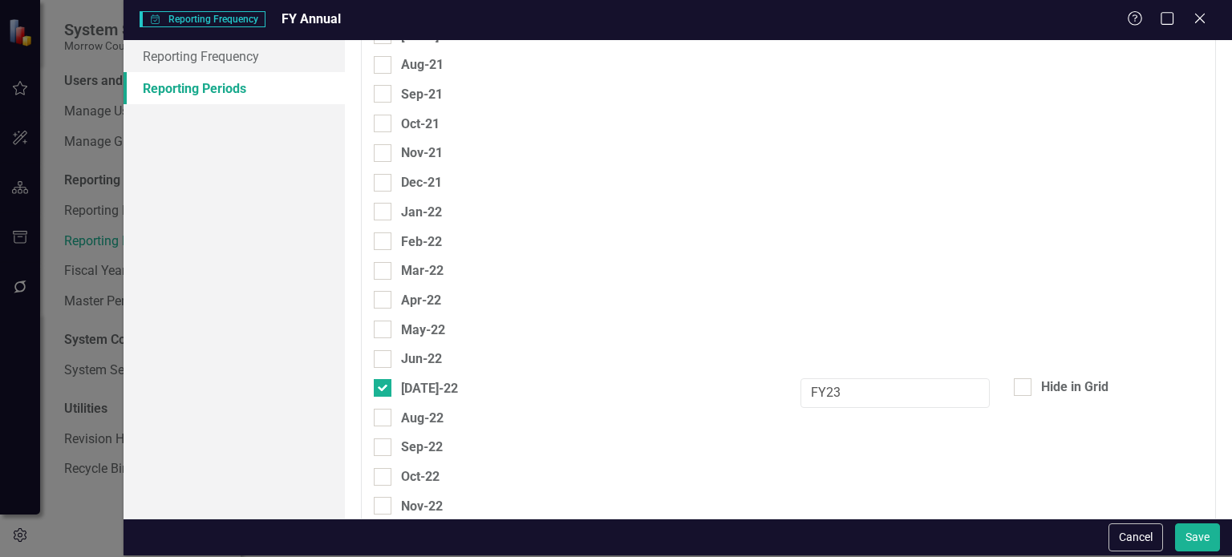
scroll to position [1331, 0]
click at [385, 350] on div at bounding box center [383, 359] width 18 height 18
click at [384, 350] on input "Jun-22" at bounding box center [379, 355] width 10 height 10
checkbox input "true"
click at [385, 379] on div at bounding box center [383, 388] width 18 height 18
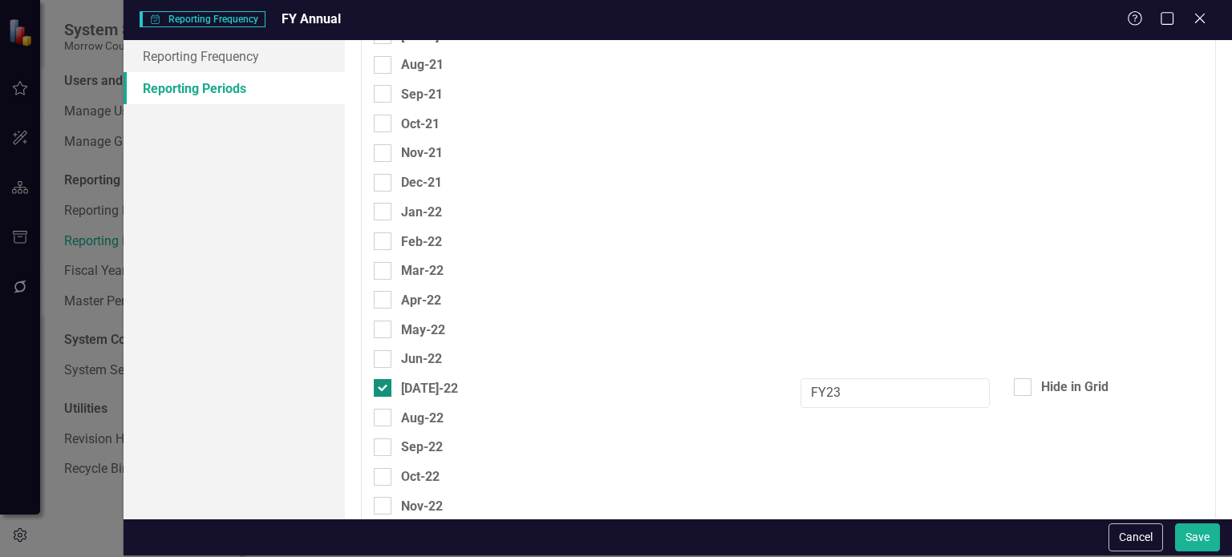
click at [384, 379] on input "[DATE]-22" at bounding box center [379, 384] width 10 height 10
checkbox input "false"
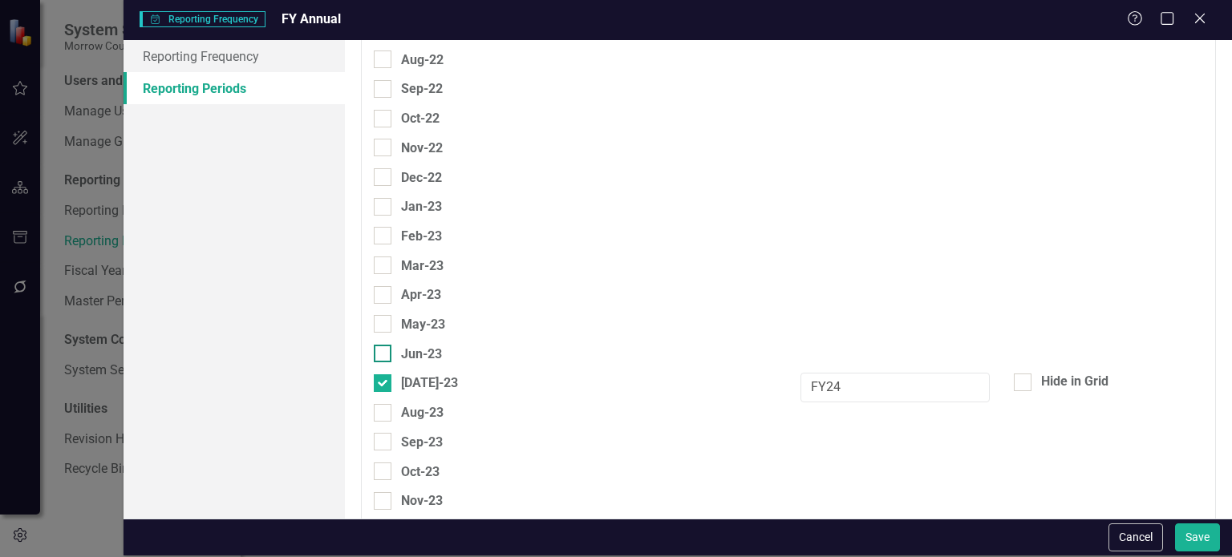
click at [385, 345] on div at bounding box center [383, 354] width 18 height 18
click at [384, 345] on input "Jun-23" at bounding box center [379, 350] width 10 height 10
checkbox input "true"
click at [383, 375] on div at bounding box center [383, 384] width 18 height 18
click at [383, 375] on input "[DATE]-23" at bounding box center [379, 380] width 10 height 10
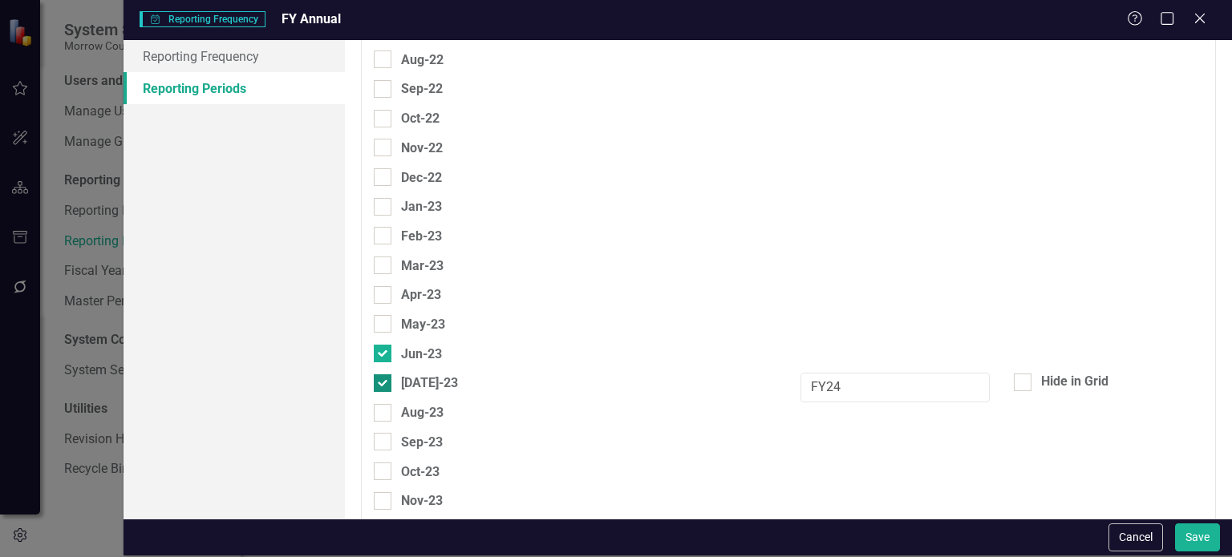
checkbox input "false"
click at [388, 344] on div at bounding box center [383, 353] width 18 height 18
click at [384, 344] on input "Jun-24" at bounding box center [379, 349] width 10 height 10
checkbox input "true"
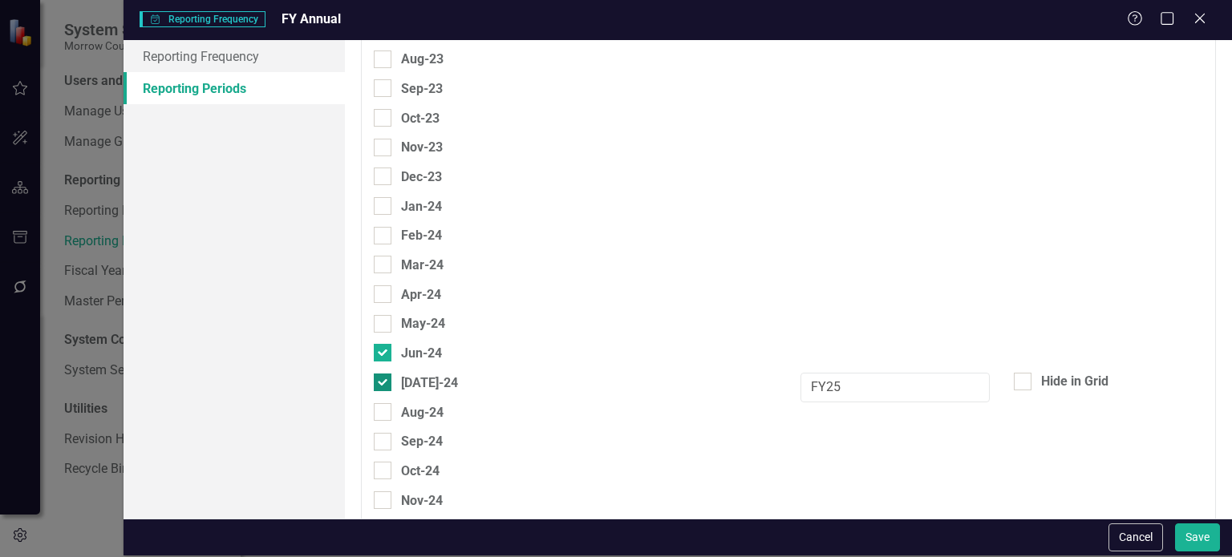
click at [385, 374] on div at bounding box center [383, 383] width 18 height 18
click at [384, 374] on input "[DATE]-24" at bounding box center [379, 379] width 10 height 10
checkbox input "false"
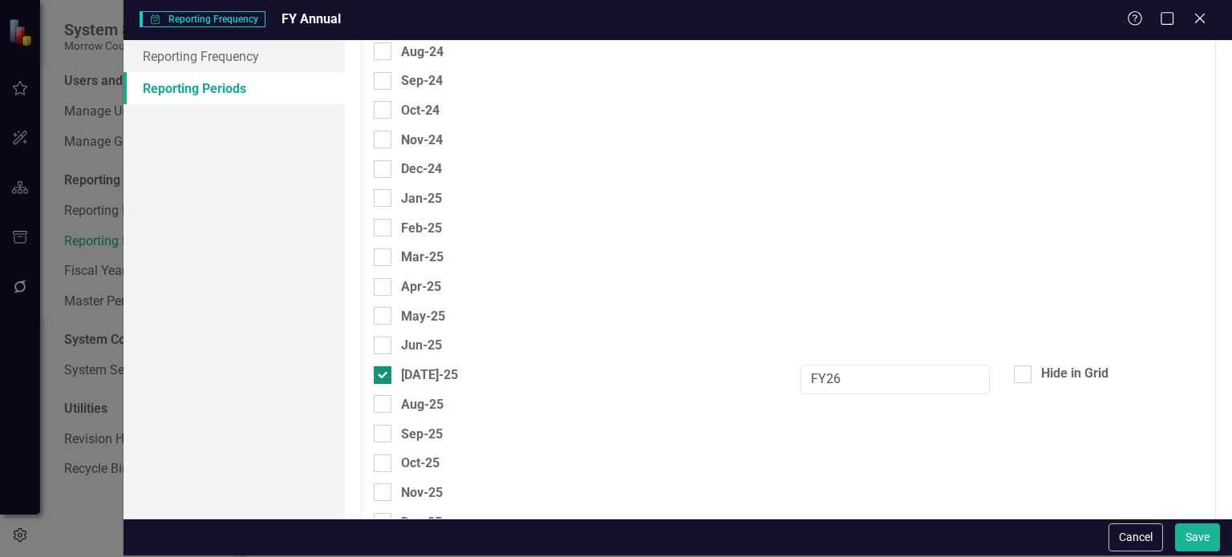
drag, startPoint x: 383, startPoint y: 298, endPoint x: 382, endPoint y: 318, distance: 20.1
click at [383, 337] on div at bounding box center [383, 346] width 18 height 18
click at [383, 337] on input "Jun-25" at bounding box center [379, 342] width 10 height 10
checkbox input "true"
click at [382, 367] on input "[DATE]-25" at bounding box center [379, 372] width 10 height 10
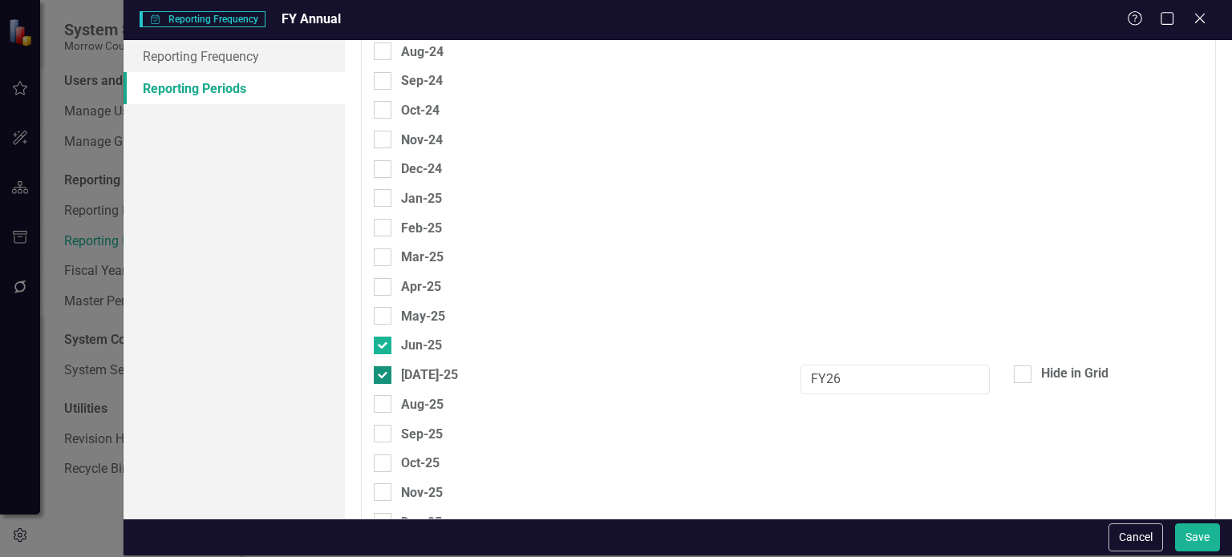
checkbox input "false"
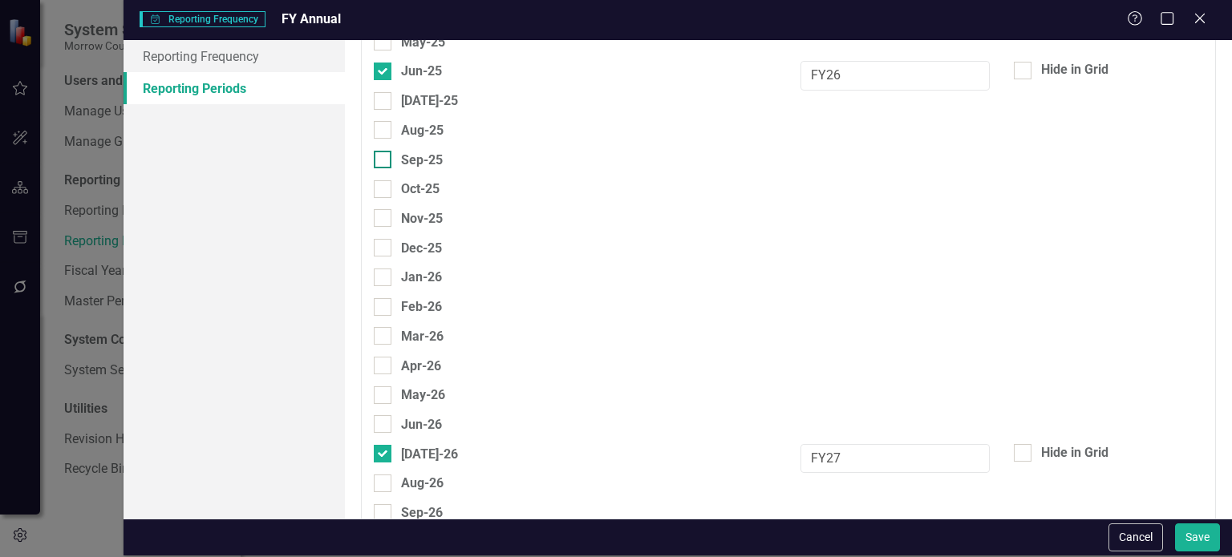
scroll to position [2680, 0]
click at [388, 414] on div at bounding box center [383, 423] width 18 height 18
click at [384, 414] on input "Jun-26" at bounding box center [379, 419] width 10 height 10
checkbox input "true"
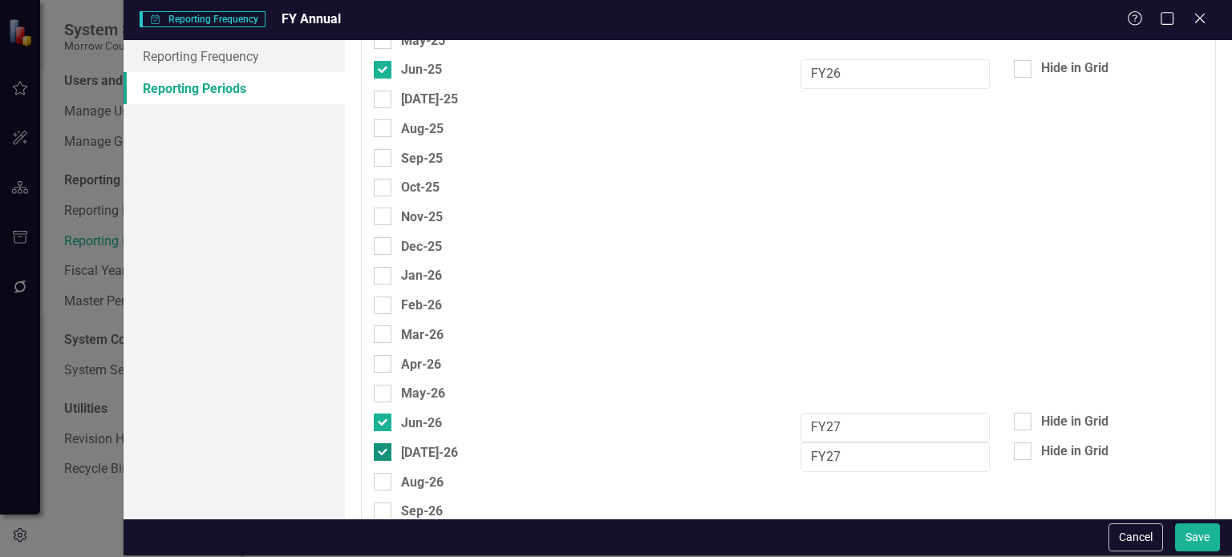
click at [382, 444] on div at bounding box center [383, 453] width 18 height 18
click at [382, 444] on input "[DATE]-26" at bounding box center [379, 449] width 10 height 10
checkbox input "false"
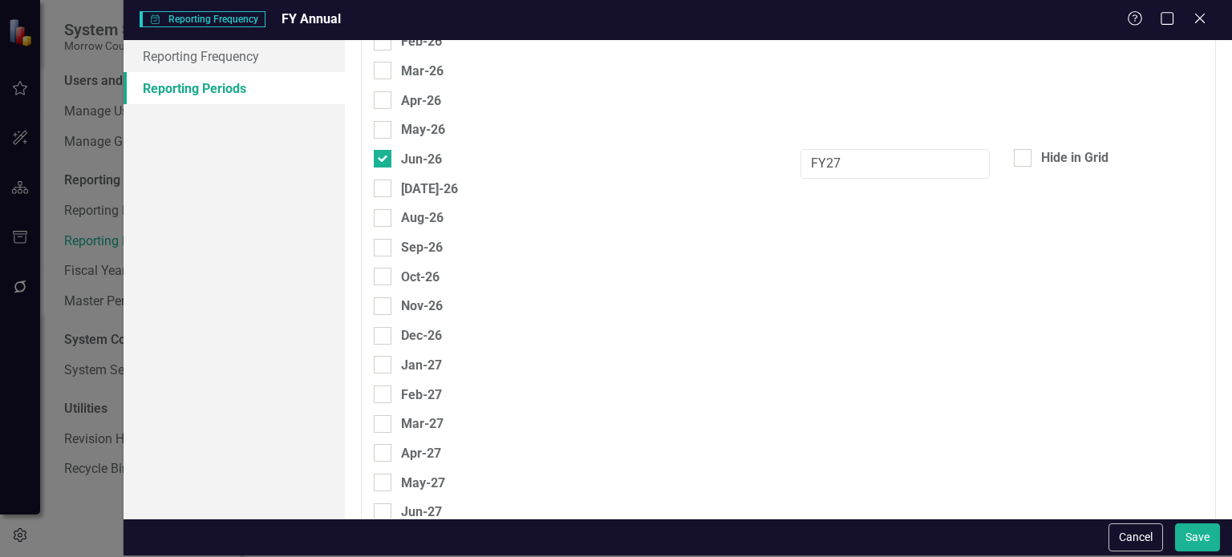
scroll to position [3032, 0]
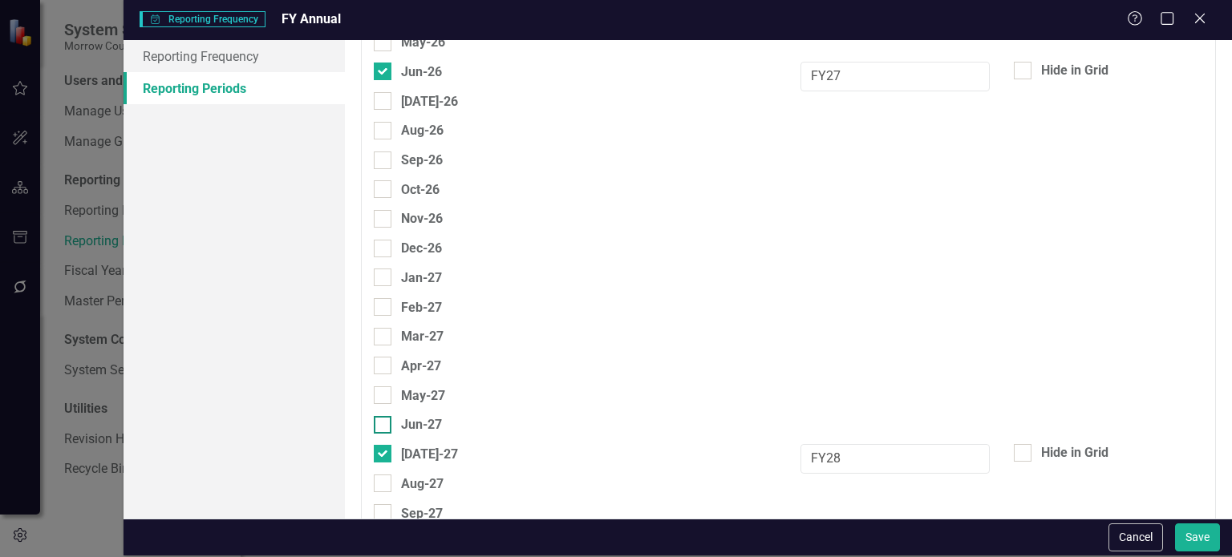
click at [387, 416] on div at bounding box center [383, 425] width 18 height 18
click at [384, 416] on input "Jun-27" at bounding box center [379, 421] width 10 height 10
checkbox input "true"
click at [383, 445] on div at bounding box center [383, 454] width 18 height 18
click at [383, 445] on input "[DATE]-27" at bounding box center [379, 450] width 10 height 10
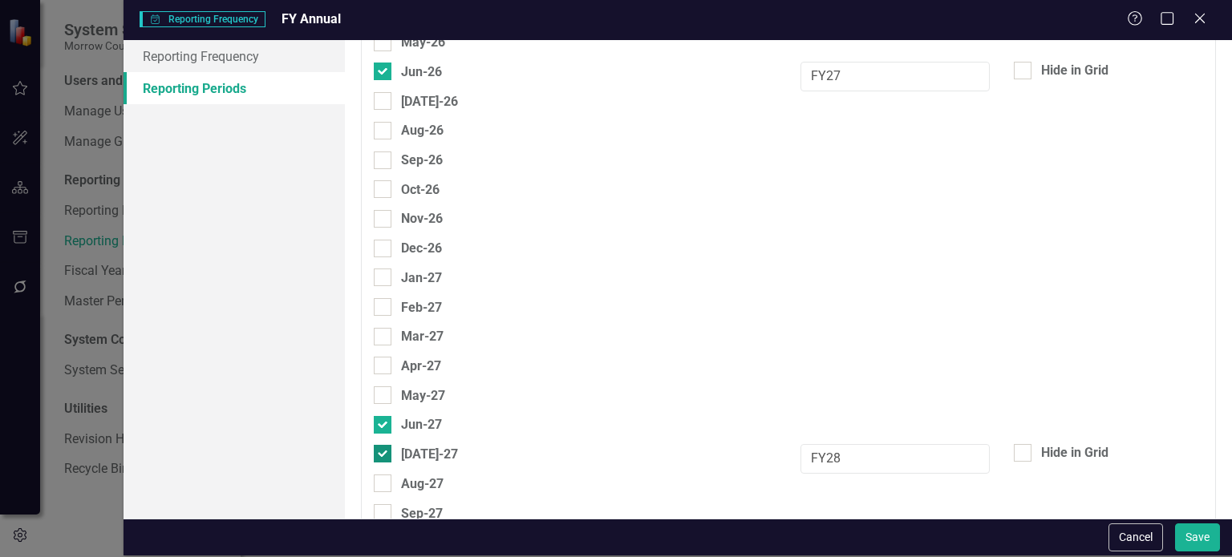
checkbox input "false"
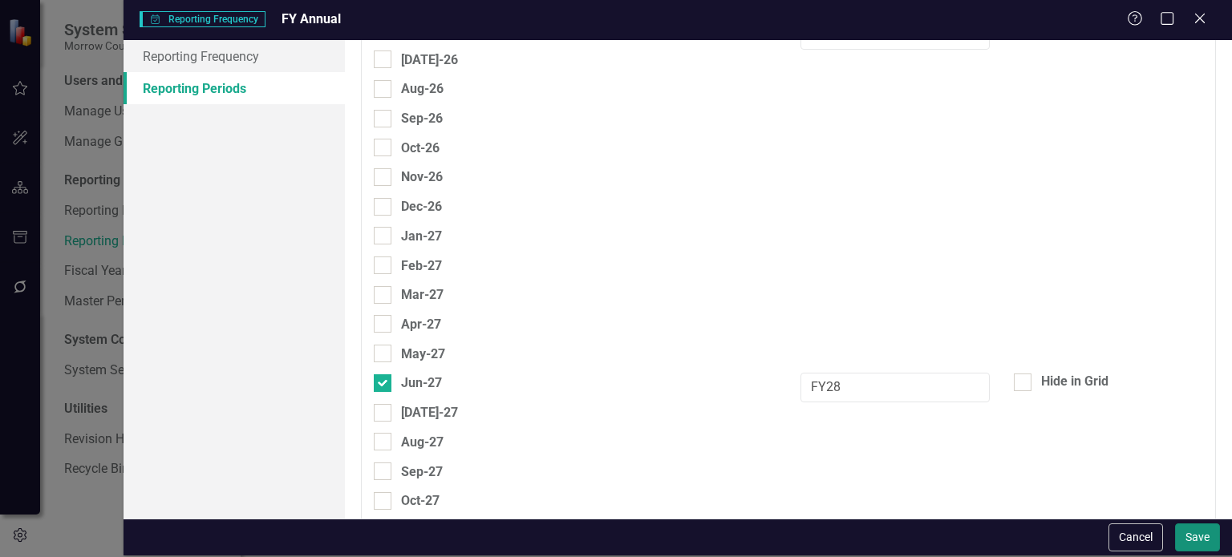
click at [1208, 533] on button "Save" at bounding box center [1197, 538] width 45 height 28
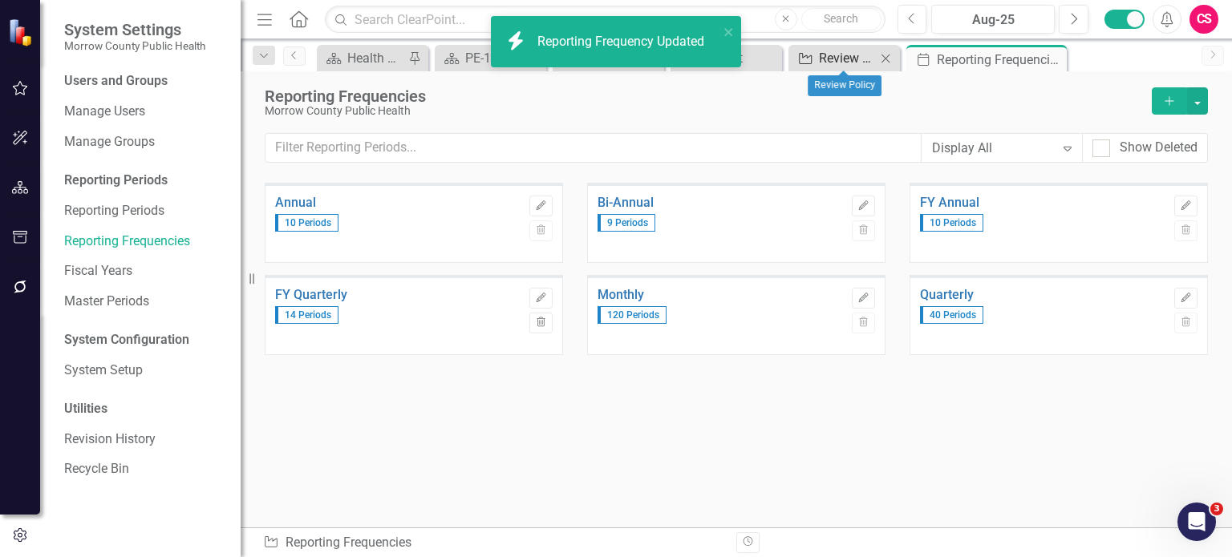
click at [824, 53] on div "Review Policy" at bounding box center [847, 58] width 57 height 20
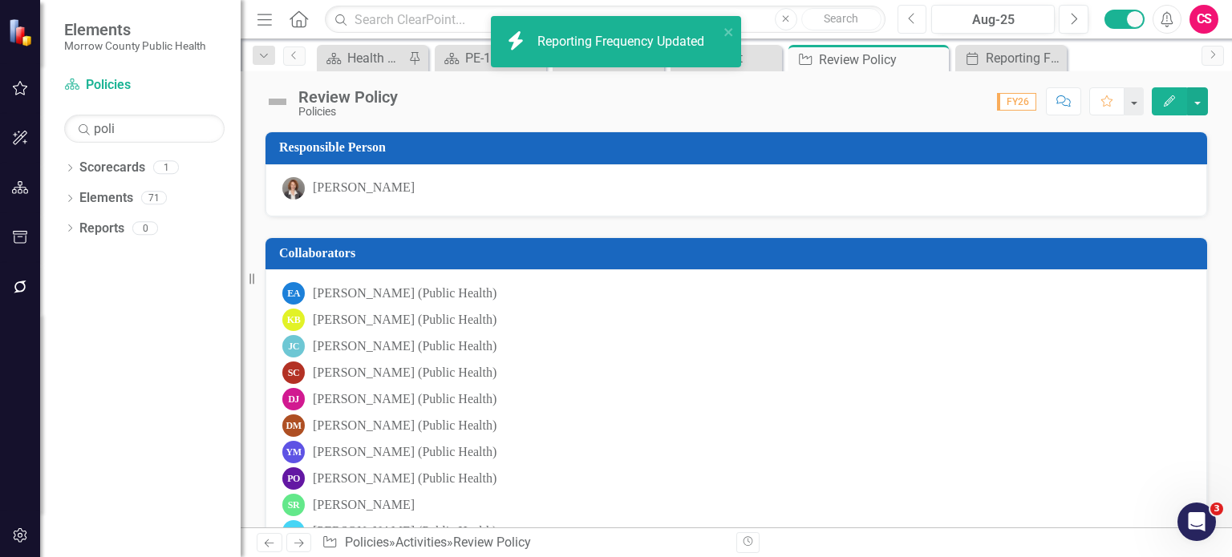
click at [911, 19] on icon "Previous" at bounding box center [912, 19] width 9 height 14
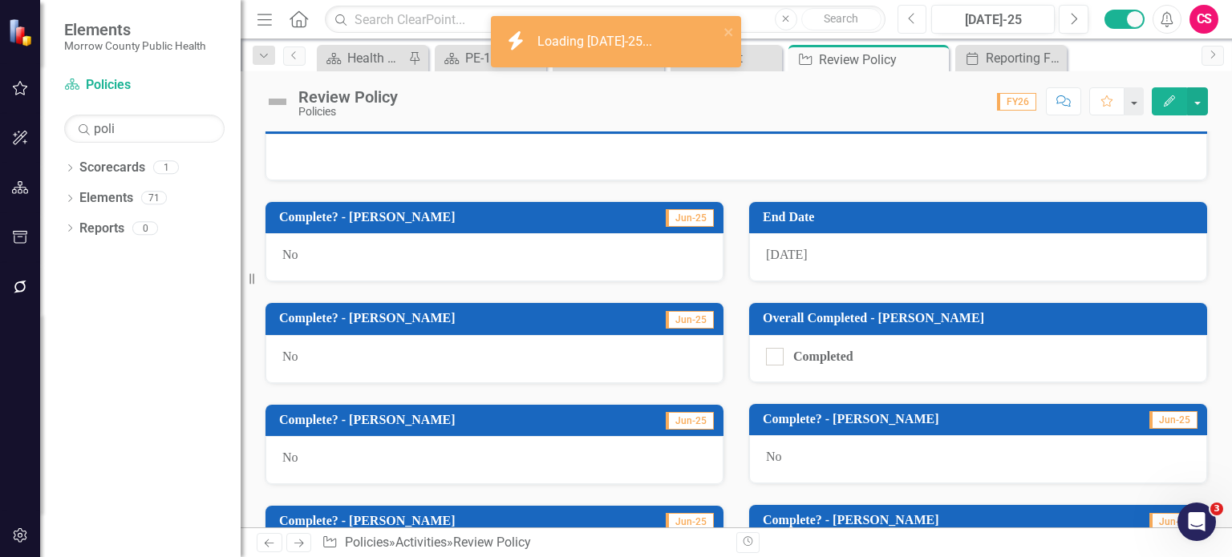
scroll to position [568, 0]
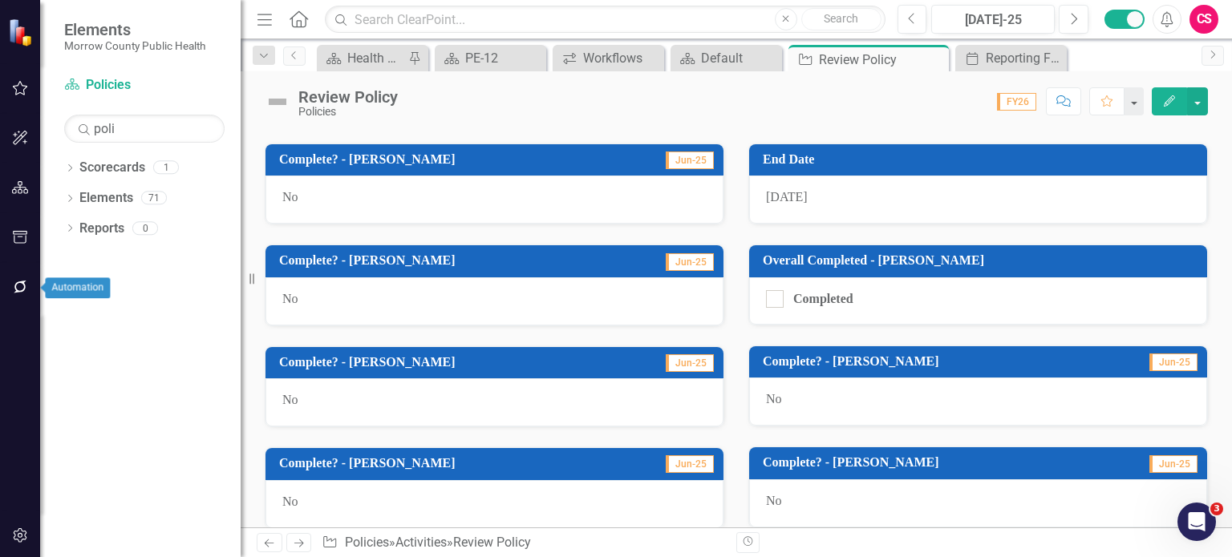
click at [10, 297] on button "button" at bounding box center [20, 288] width 36 height 34
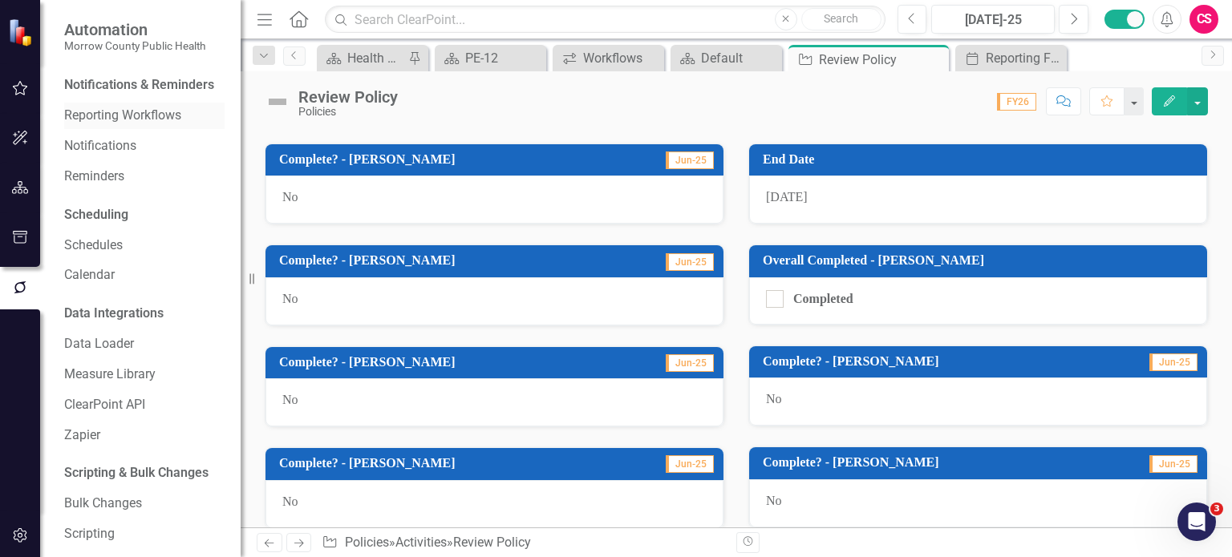
click at [113, 129] on div "Reporting Workflows" at bounding box center [144, 116] width 160 height 26
click at [119, 125] on link "Reporting Workflows" at bounding box center [144, 116] width 160 height 18
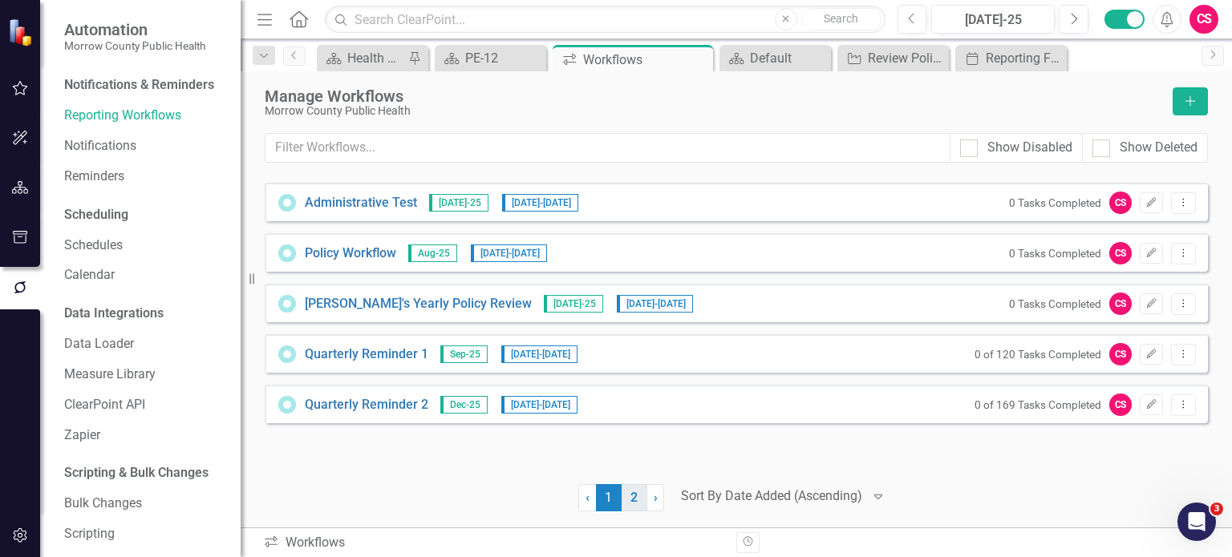
click at [631, 506] on link "2" at bounding box center [635, 497] width 26 height 27
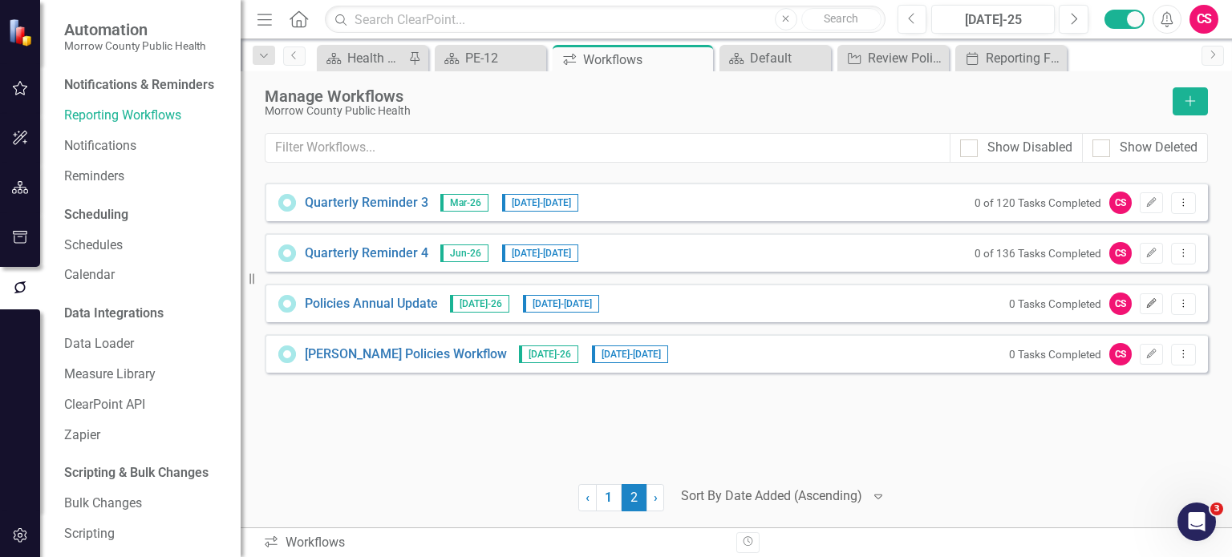
click at [1148, 306] on icon "Edit" at bounding box center [1151, 304] width 12 height 10
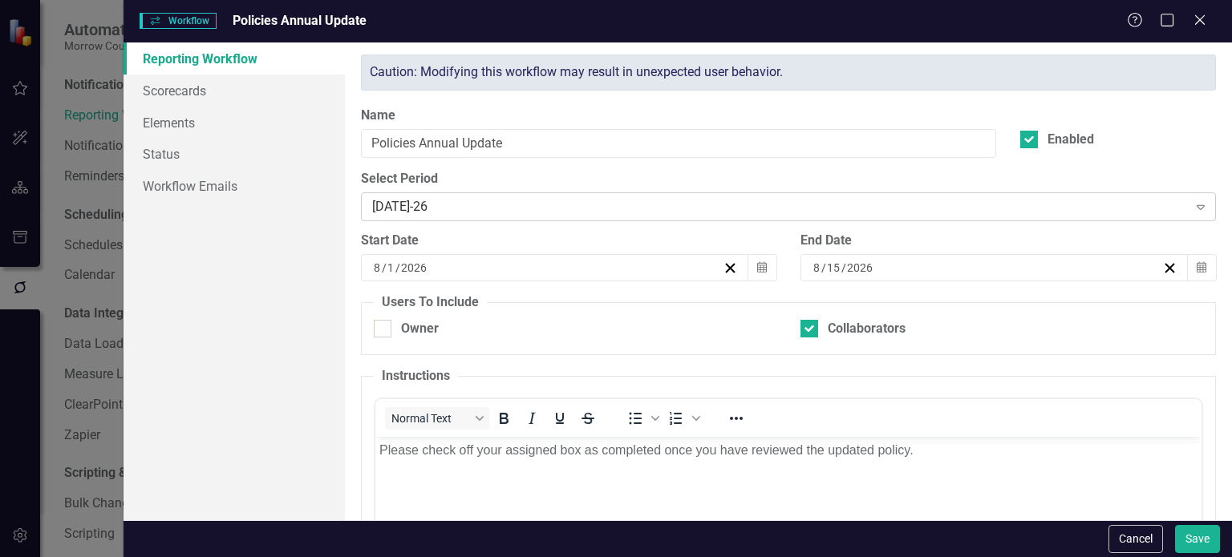
click at [506, 210] on div "[DATE]-26" at bounding box center [779, 207] width 815 height 18
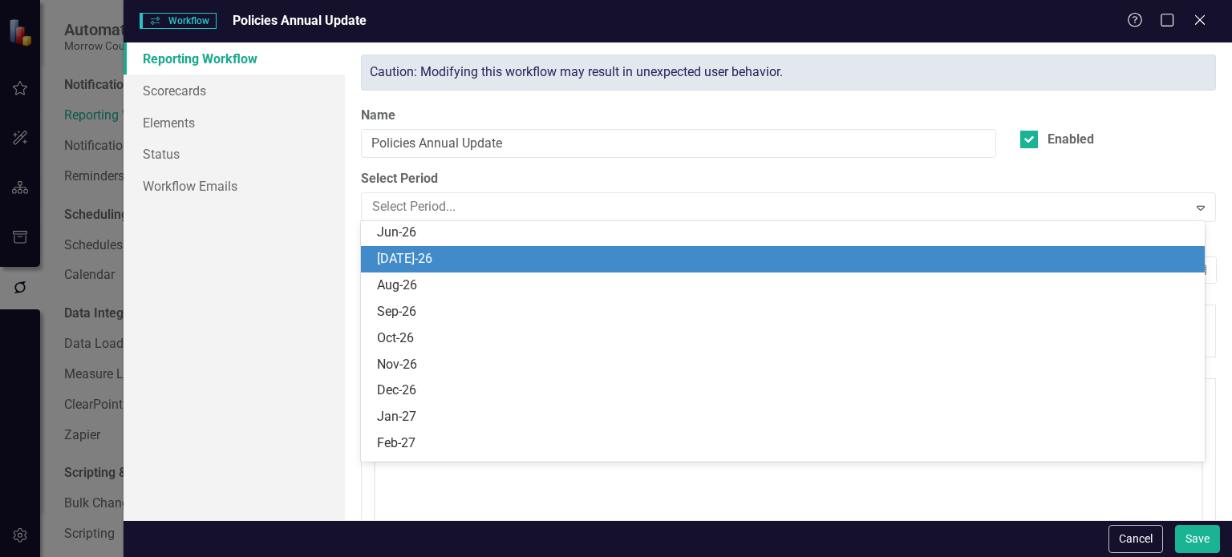
scroll to position [1765, 0]
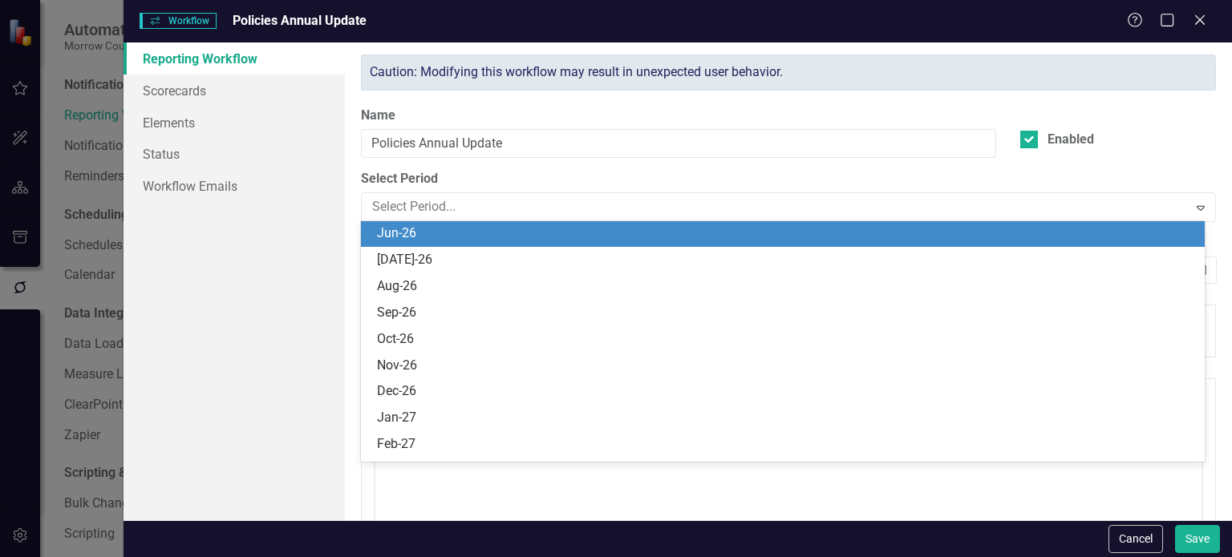
click at [473, 241] on div "Jun-26" at bounding box center [786, 234] width 818 height 18
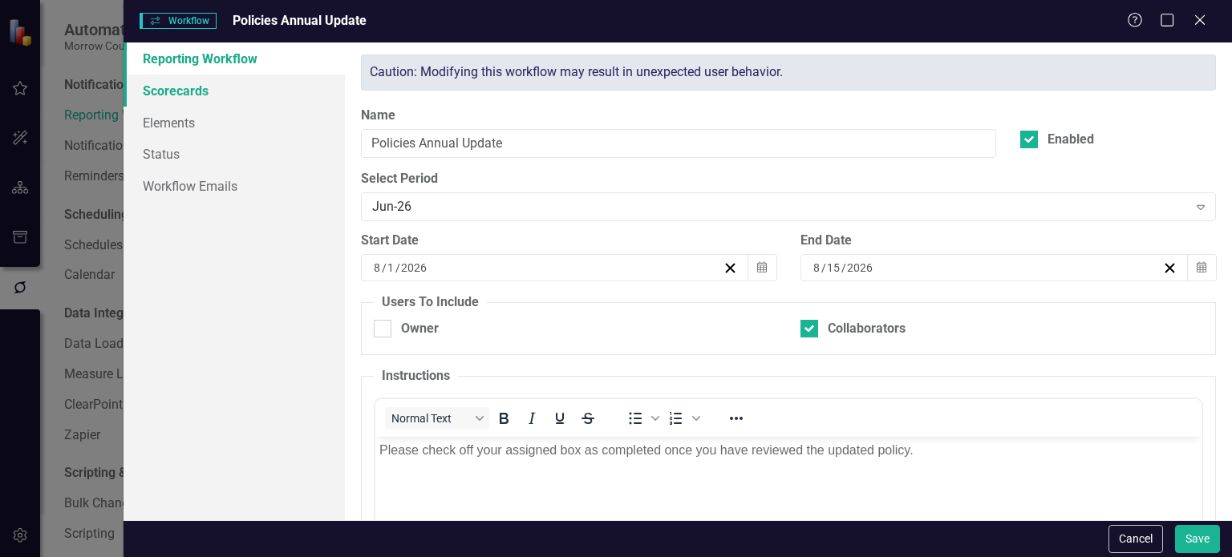
click at [247, 98] on link "Scorecards" at bounding box center [234, 91] width 221 height 32
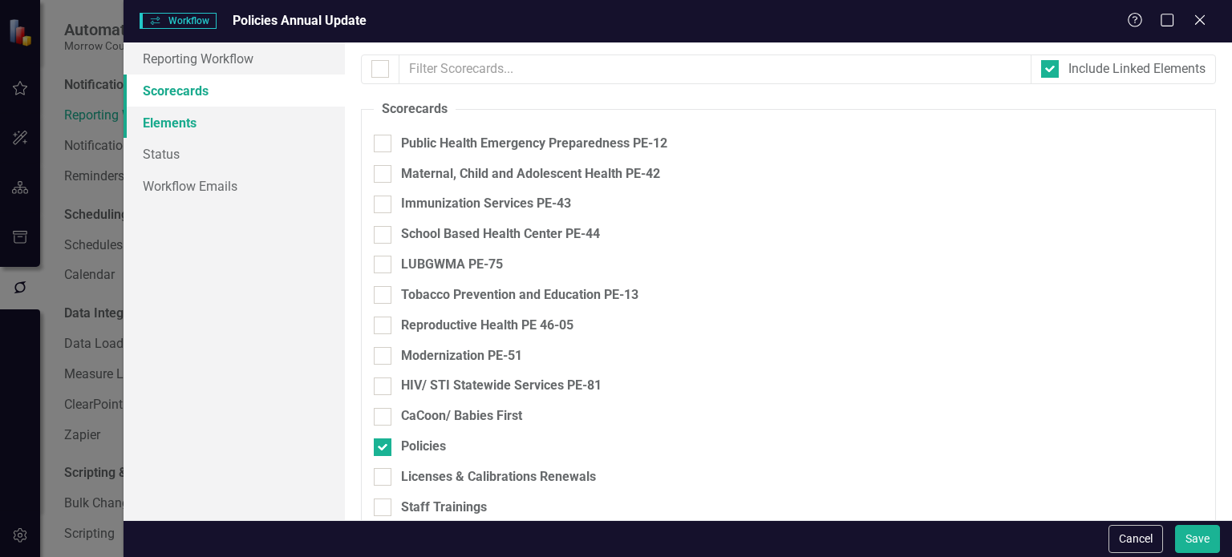
click at [234, 125] on link "Elements" at bounding box center [234, 123] width 221 height 32
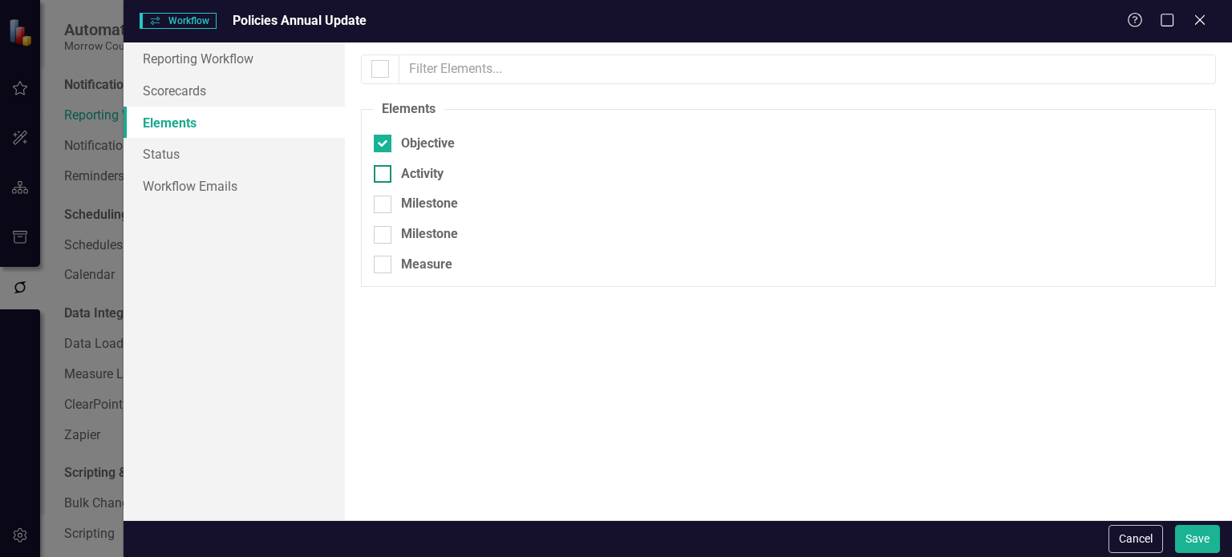
click at [422, 166] on div "Activity" at bounding box center [422, 174] width 43 height 18
click at [384, 166] on input "Activity" at bounding box center [379, 170] width 10 height 10
checkbox input "true"
click at [377, 146] on div at bounding box center [383, 144] width 18 height 18
click at [377, 145] on input "Objective" at bounding box center [379, 140] width 10 height 10
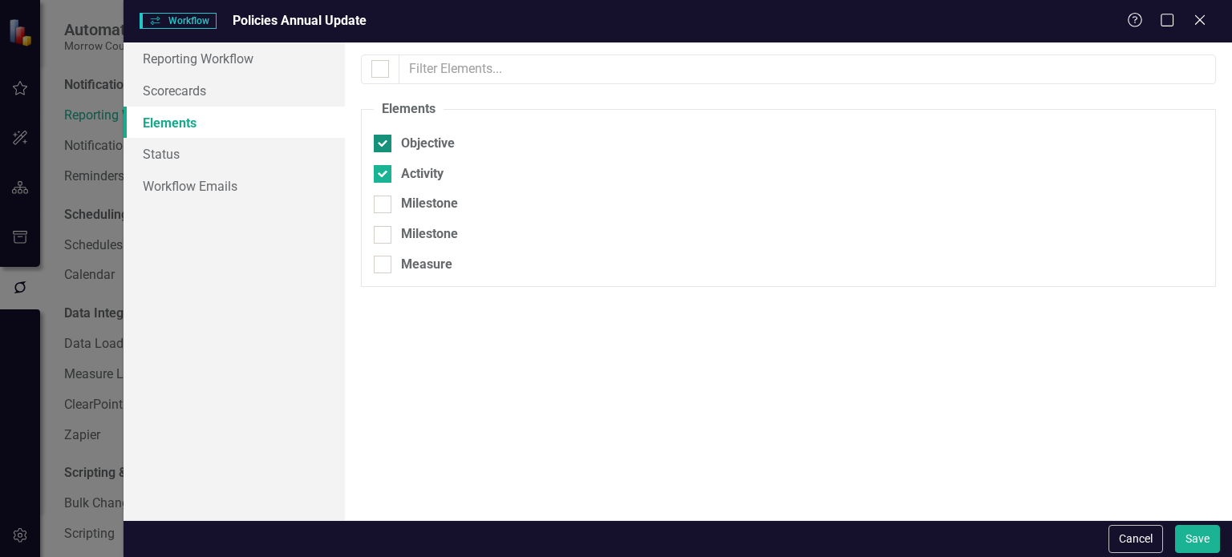
checkbox input "false"
click at [1206, 525] on div "Cancel Save" at bounding box center [678, 538] width 1108 height 37
click at [1201, 541] on button "Save" at bounding box center [1197, 539] width 45 height 28
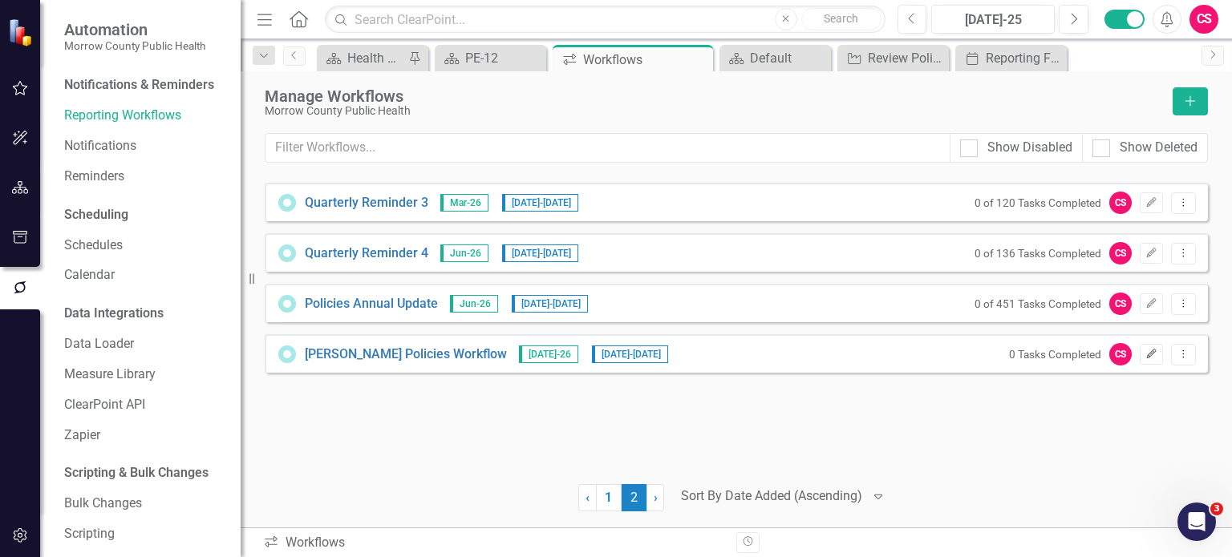
click at [1156, 355] on icon "Edit" at bounding box center [1151, 355] width 12 height 10
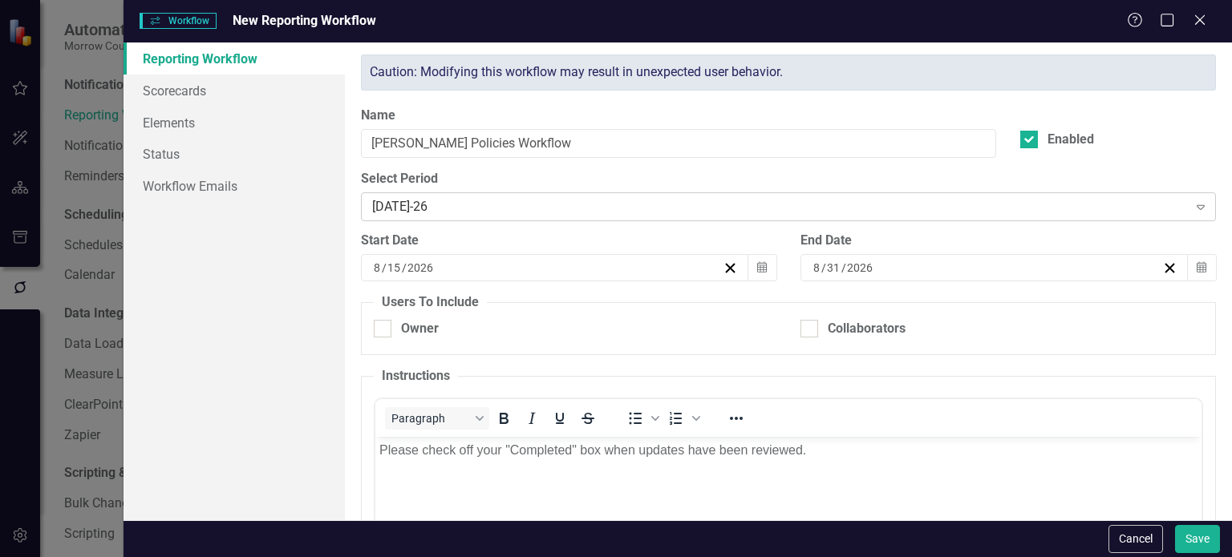
click at [462, 198] on div "[DATE]-26" at bounding box center [779, 207] width 815 height 18
checkbox input "true"
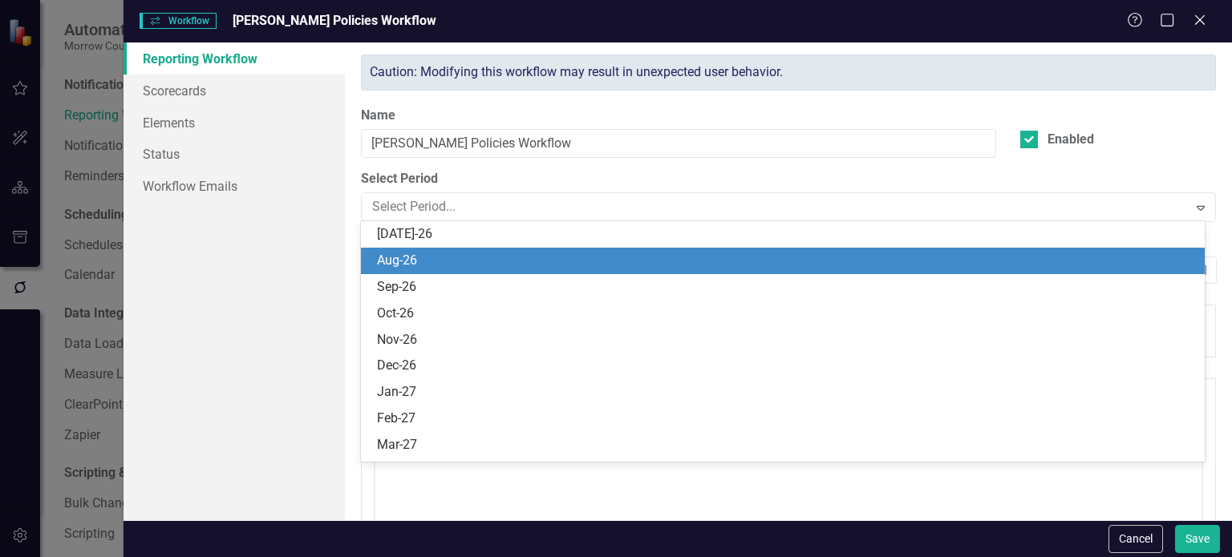
scroll to position [1764, 0]
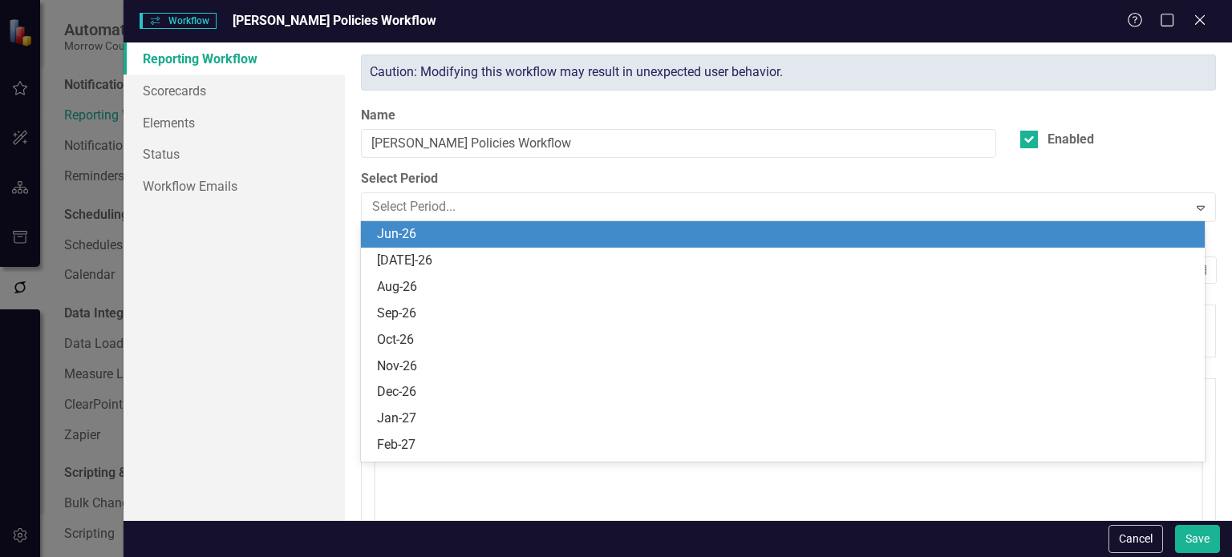
click at [427, 239] on div "Jun-26" at bounding box center [786, 234] width 818 height 18
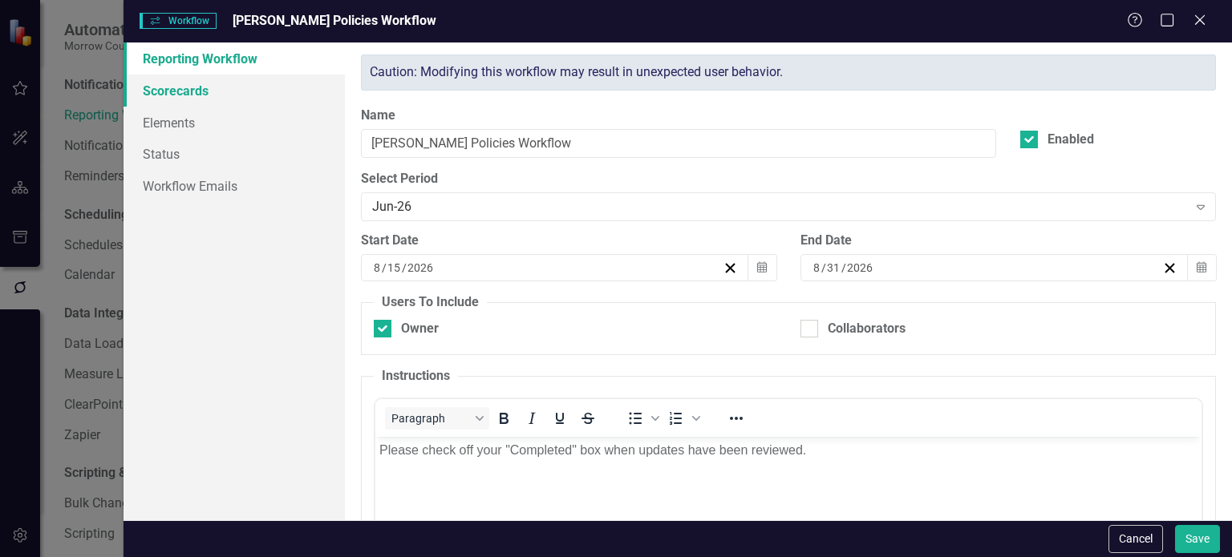
click at [253, 99] on link "Scorecards" at bounding box center [234, 91] width 221 height 32
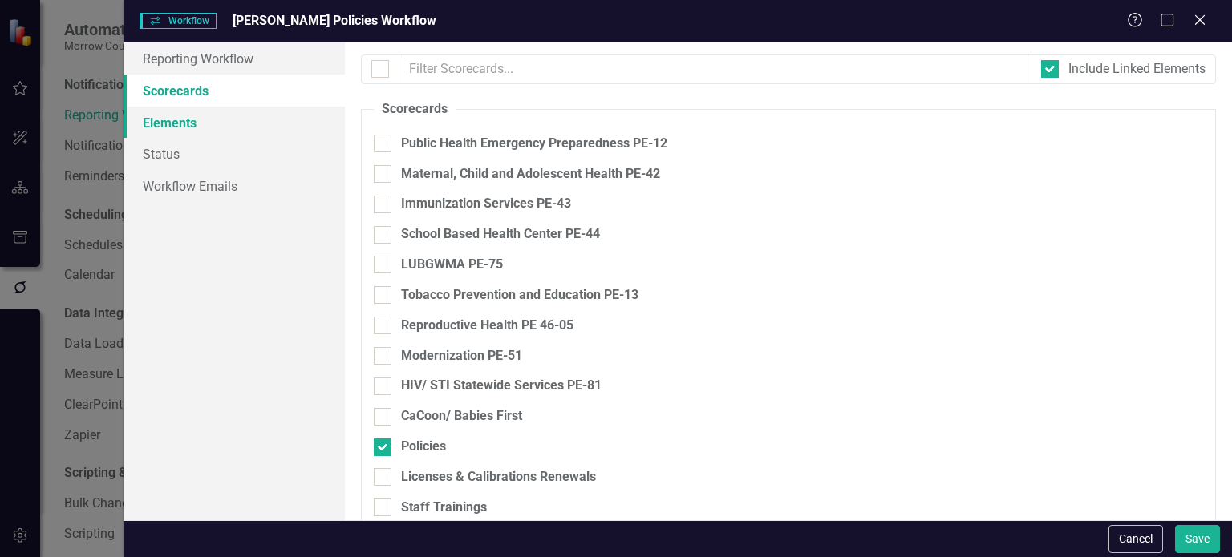
click at [237, 118] on link "Elements" at bounding box center [234, 123] width 221 height 32
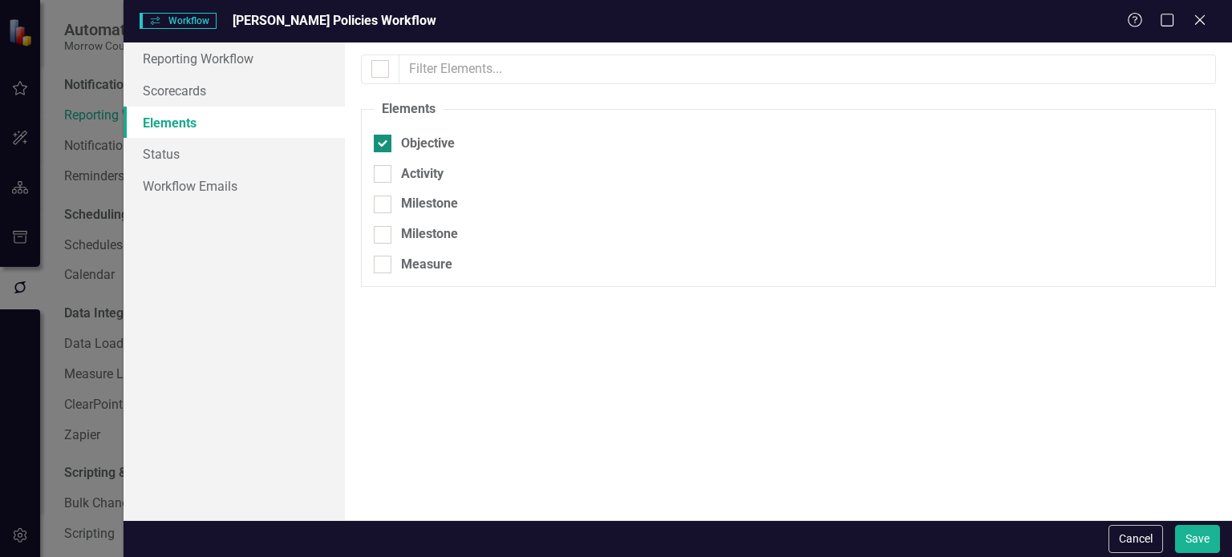
drag, startPoint x: 387, startPoint y: 175, endPoint x: 385, endPoint y: 150, distance: 24.9
click at [386, 175] on div at bounding box center [383, 174] width 18 height 18
click at [384, 175] on input "Activity" at bounding box center [379, 170] width 10 height 10
checkbox input "true"
drag, startPoint x: 385, startPoint y: 150, endPoint x: 397, endPoint y: 152, distance: 12.3
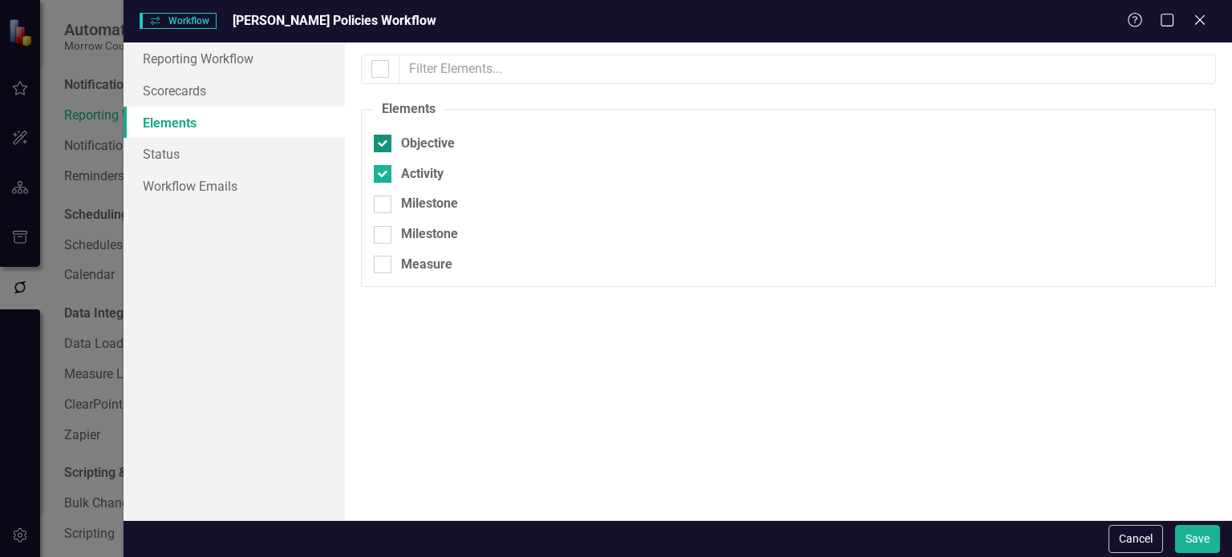
click at [385, 148] on div at bounding box center [383, 144] width 18 height 18
click at [384, 145] on input "Objective" at bounding box center [379, 140] width 10 height 10
checkbox input "false"
click at [1187, 532] on button "Save" at bounding box center [1197, 539] width 45 height 28
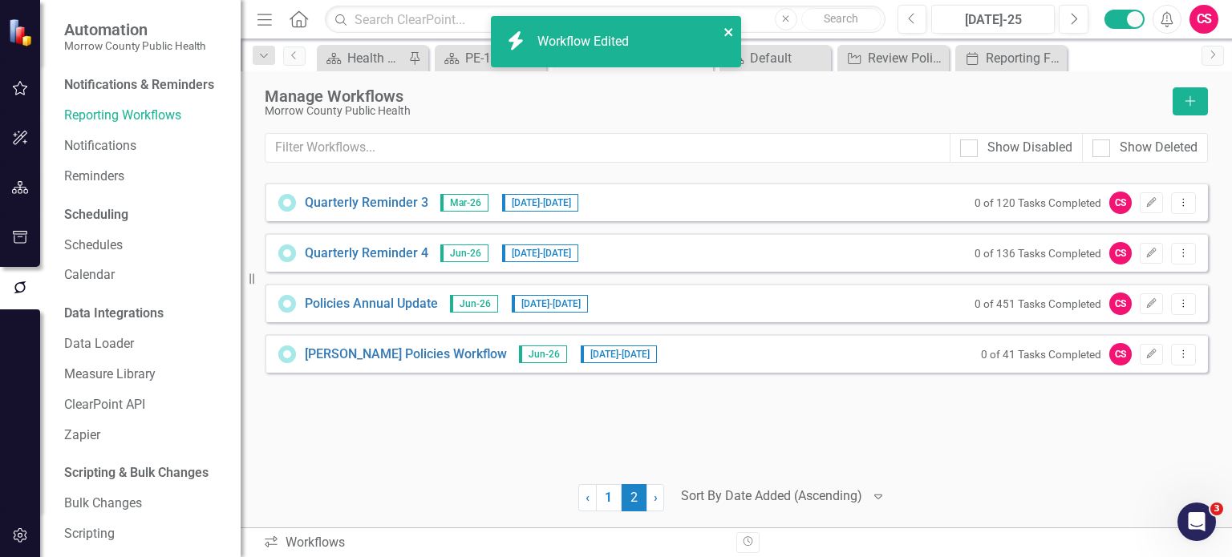
click at [727, 34] on icon "close" at bounding box center [728, 32] width 8 height 8
